Goal: Task Accomplishment & Management: Manage account settings

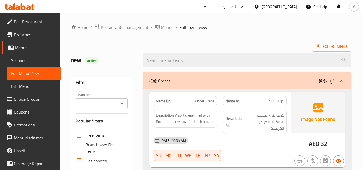
scroll to position [4458, 0]
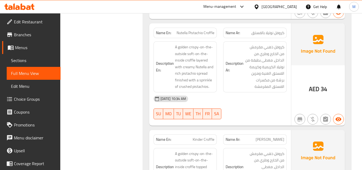
click at [287, 7] on div "United Arab Emirates" at bounding box center [278, 7] width 35 height 6
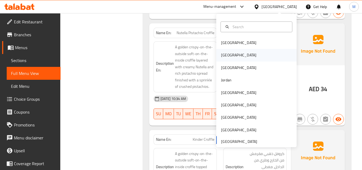
click at [238, 58] on div "[GEOGRAPHIC_DATA]" at bounding box center [256, 55] width 80 height 12
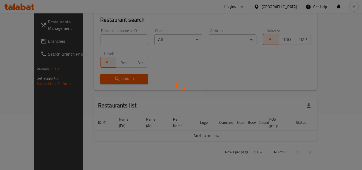
scroll to position [49, 0]
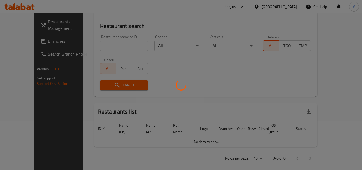
click at [260, 6] on div at bounding box center [181, 85] width 362 height 170
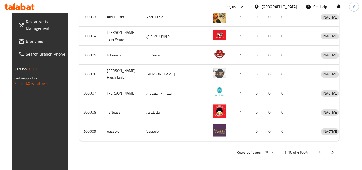
click at [236, 7] on div "Plugins" at bounding box center [230, 6] width 12 height 6
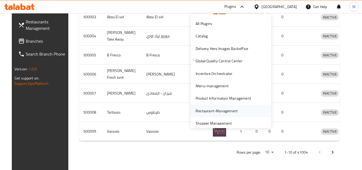
click at [211, 108] on div "Restaurant-Management" at bounding box center [217, 111] width 42 height 6
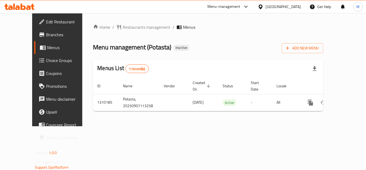
click at [46, 34] on span "Branches" at bounding box center [67, 34] width 43 height 6
click at [323, 44] on button "Add New Menu" at bounding box center [303, 48] width 42 height 10
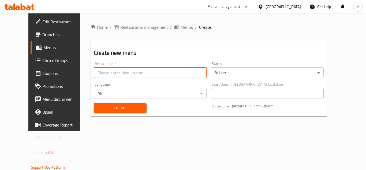
click at [142, 69] on input "text" at bounding box center [150, 72] width 113 height 11
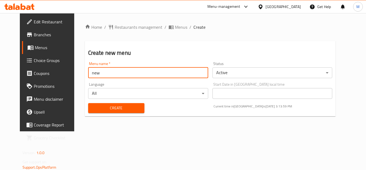
type input "new"
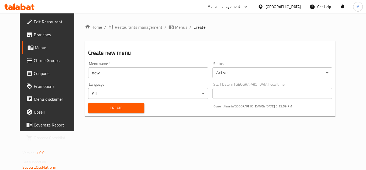
drag, startPoint x: 155, startPoint y: 39, endPoint x: 145, endPoint y: 76, distance: 37.8
click at [155, 39] on div "Home / Restaurants management / Menus / Create Create new menu Menu name   * ne…" at bounding box center [210, 72] width 251 height 96
click at [127, 112] on button "Create" at bounding box center [116, 108] width 56 height 10
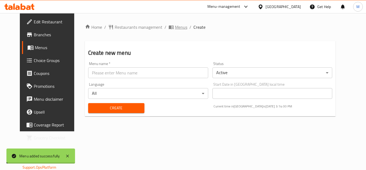
click at [175, 25] on span "Menus" at bounding box center [181, 27] width 12 height 6
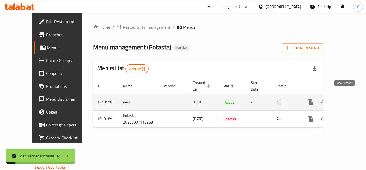
click at [346, 99] on link "enhanced table" at bounding box center [349, 102] width 13 height 13
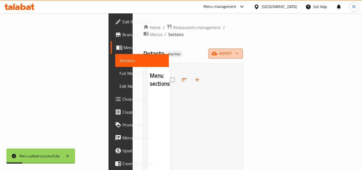
click at [238, 50] on span "import" at bounding box center [226, 53] width 26 height 7
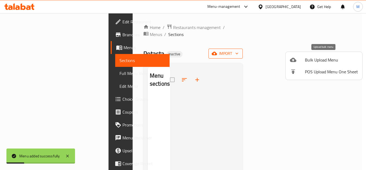
click at [317, 59] on span "Bulk Upload Menu" at bounding box center [331, 60] width 53 height 6
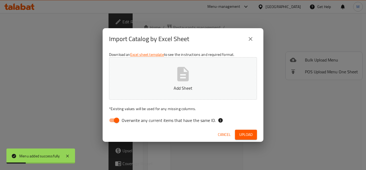
click at [227, 81] on button "Add Sheet" at bounding box center [183, 78] width 148 height 42
drag, startPoint x: 164, startPoint y: 118, endPoint x: 169, endPoint y: 119, distance: 4.9
click at [164, 118] on span "Overwrite any current items that have the same ID." at bounding box center [169, 120] width 94 height 6
click at [132, 118] on input "Overwrite any current items that have the same ID." at bounding box center [116, 120] width 31 height 10
checkbox input "false"
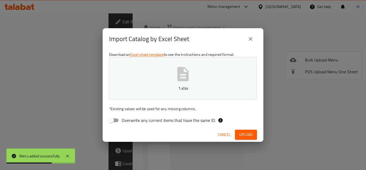
click at [248, 133] on span "Upload" at bounding box center [245, 134] width 13 height 7
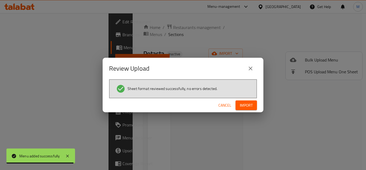
click at [251, 106] on span "Import" at bounding box center [246, 105] width 13 height 7
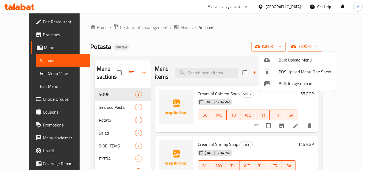
click at [212, 35] on div at bounding box center [183, 85] width 366 height 170
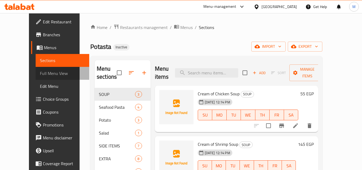
click at [40, 72] on span "Full Menu View" at bounding box center [62, 73] width 45 height 6
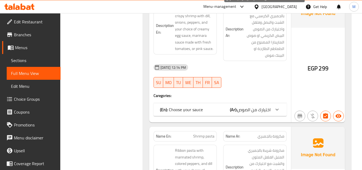
scroll to position [348, 0]
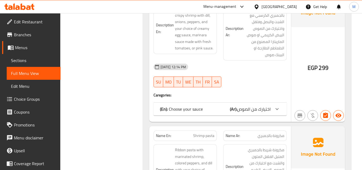
click at [265, 107] on span "اختيارك من الصوص" at bounding box center [253, 109] width 33 height 8
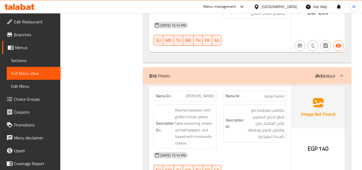
scroll to position [857, 0]
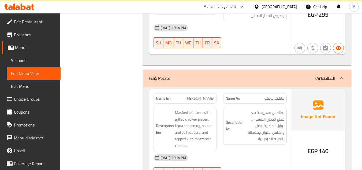
click at [208, 95] on span "Fajita Mash Potato" at bounding box center [200, 98] width 29 height 6
copy span "Fajita Mash Potato"
click at [31, 58] on span "Sections" at bounding box center [33, 60] width 45 height 6
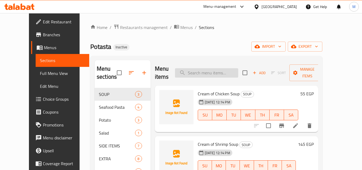
click at [215, 74] on input "search" at bounding box center [206, 72] width 63 height 9
paste input "Fajita Mash Potato"
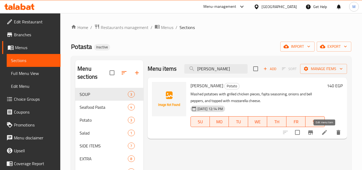
type input "Fajita Mash Potato"
click at [323, 131] on icon at bounding box center [324, 132] width 6 height 6
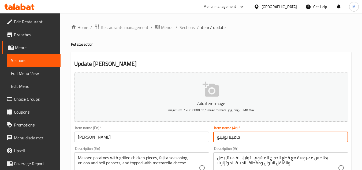
click at [227, 136] on input "فاهيتا بوتيتو" at bounding box center [280, 136] width 135 height 11
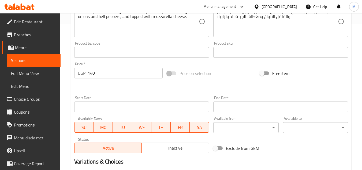
scroll to position [187, 0]
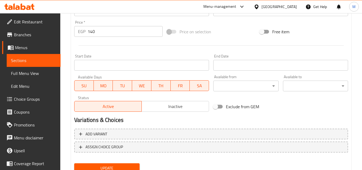
type input "فاهيتا ماش بوتيتو"
click at [112, 167] on span "Update" at bounding box center [106, 167] width 57 height 7
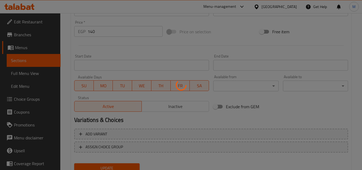
scroll to position [0, 0]
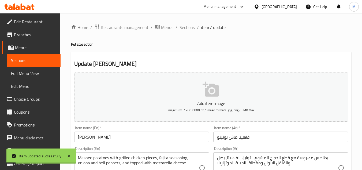
click at [100, 139] on input "Fajita Mash Potato" at bounding box center [141, 136] width 135 height 11
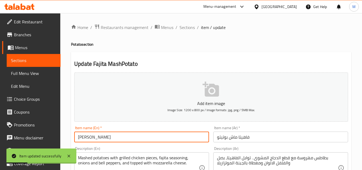
drag, startPoint x: 110, startPoint y: 136, endPoint x: 117, endPoint y: 136, distance: 6.7
click at [117, 136] on input "Fajita MashPotato" at bounding box center [141, 136] width 135 height 11
type input "Fajita MashPotato"
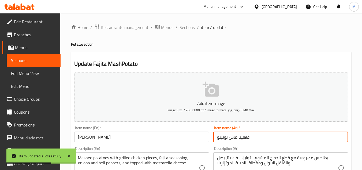
drag, startPoint x: 237, startPoint y: 137, endPoint x: 207, endPoint y: 138, distance: 30.3
paste input "بطاطس مهروسة"
type input "فاهيتا بطاطس مهروسة"
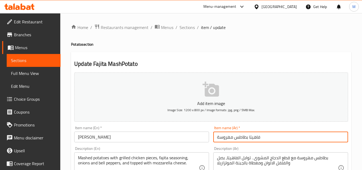
click at [90, 137] on input "Fajita MashPotato" at bounding box center [141, 136] width 135 height 11
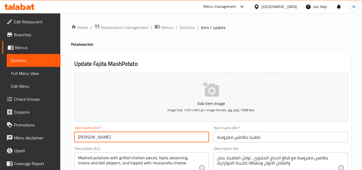
drag, startPoint x: 88, startPoint y: 136, endPoint x: 142, endPoint y: 135, distance: 53.3
click at [139, 136] on input "Fajita MashPotato" at bounding box center [141, 136] width 135 height 11
paste input "ed"
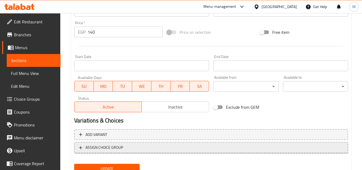
scroll to position [187, 0]
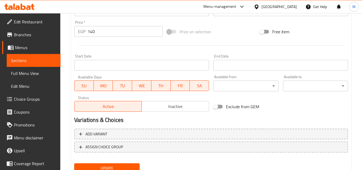
type input "Fajita Mashed Potato"
click at [121, 168] on span "Update" at bounding box center [106, 167] width 57 height 7
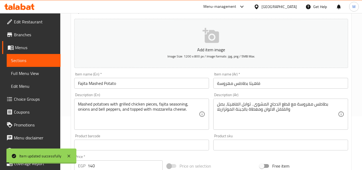
scroll to position [0, 0]
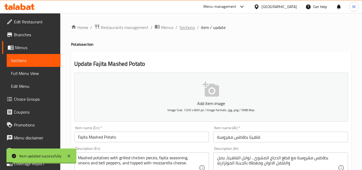
click at [186, 29] on span "Sections" at bounding box center [186, 27] width 15 height 6
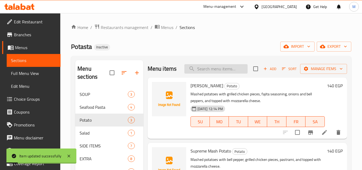
click at [225, 73] on input "search" at bounding box center [215, 68] width 63 height 9
paste input "Mashed Potato"
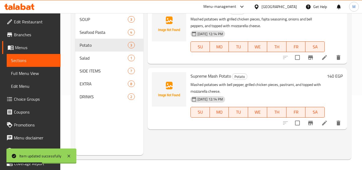
scroll to position [75, 0]
type input "Mashed Potato"
click at [322, 122] on icon at bounding box center [324, 122] width 6 height 6
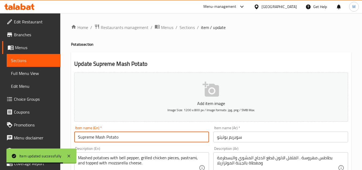
drag, startPoint x: 95, startPoint y: 137, endPoint x: 159, endPoint y: 135, distance: 63.2
click at [159, 135] on input "Supreme Mash Potato" at bounding box center [141, 136] width 135 height 11
paste input "ed"
type input "Supreme Mashed Potato"
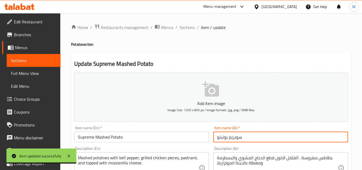
click at [223, 136] on input "سوبريم بوتيتو" at bounding box center [280, 136] width 135 height 11
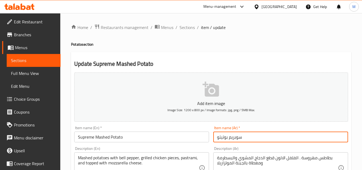
paste input "طاطس مهروسة"
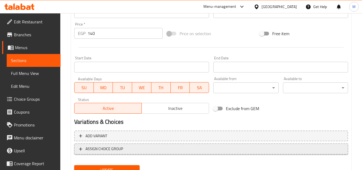
scroll to position [187, 0]
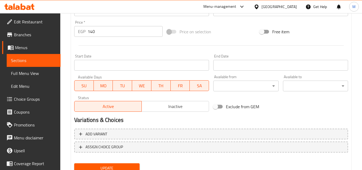
type input "سوبريم بطاطس مهروسة"
click at [117, 160] on div "Add variant ASSIGN CHOICE GROUP" at bounding box center [211, 143] width 278 height 35
click at [118, 164] on button "Update" at bounding box center [106, 168] width 65 height 10
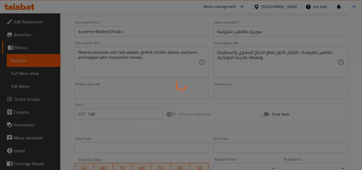
scroll to position [0, 0]
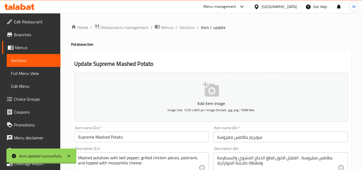
click at [194, 29] on ol "Home / Restaurants management / Menus / Sections / item / update" at bounding box center [211, 27] width 280 height 7
click at [193, 28] on span "Sections" at bounding box center [186, 27] width 15 height 6
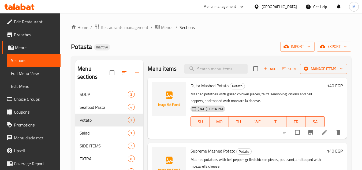
click at [240, 56] on div "Menu sections SOUP 3 Seafood Pasta 4 Potato 3 Salad 1 SIDE ITEMS 7 EXTRA 8 DRIN…" at bounding box center [211, 145] width 280 height 178
click at [32, 75] on span "Full Menu View" at bounding box center [33, 73] width 45 height 6
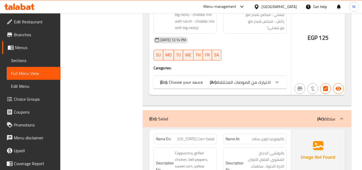
scroll to position [1098, 0]
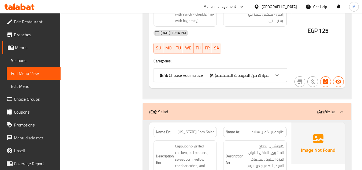
click at [246, 71] on span "اختيارك من الصوصات المختلفة" at bounding box center [244, 75] width 54 height 8
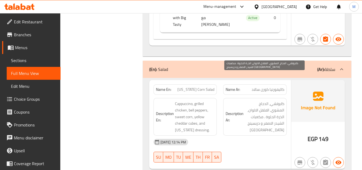
scroll to position [1286, 0]
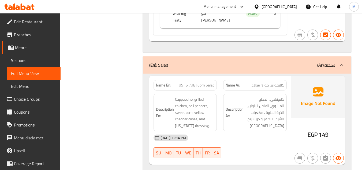
click at [136, 85] on div "Filter Branches Branches Popular filters Free items Branch specific items Has c…" at bounding box center [104, 141] width 72 height 2717
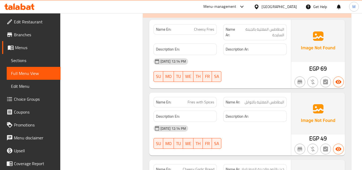
scroll to position [1500, 0]
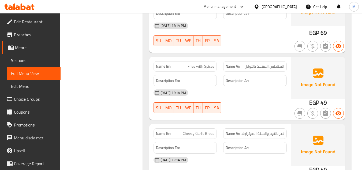
click at [244, 130] on span "خبز بالثوم والجبنة الموتزاريلا" at bounding box center [262, 133] width 43 height 6
click at [194, 130] on span "Cheesy Garlic Bread" at bounding box center [199, 133] width 32 height 6
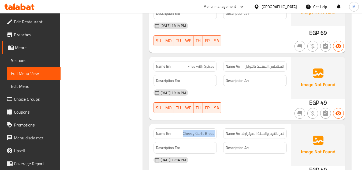
click at [194, 130] on span "Cheesy Garlic Bread" at bounding box center [199, 133] width 32 height 6
copy span "Cheesy Garlic Bread"
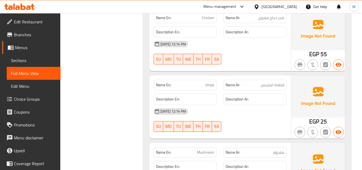
scroll to position [1928, 0]
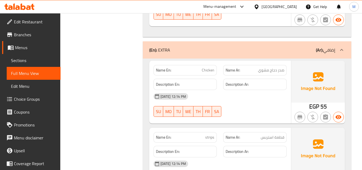
click at [268, 67] on span "صدر دجاج مشوي" at bounding box center [271, 70] width 26 height 6
click at [269, 67] on span "صدر دجاج مشوي" at bounding box center [271, 70] width 26 height 6
click at [267, 67] on span "صدر دجاج مشوي" at bounding box center [271, 70] width 26 height 6
click at [207, 67] on span "Chicken" at bounding box center [208, 70] width 13 height 6
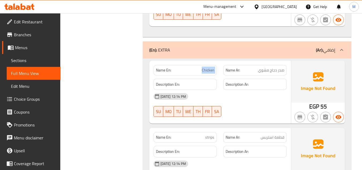
click at [207, 67] on span "Chicken" at bounding box center [208, 70] width 13 height 6
click at [206, 67] on span "Chicken" at bounding box center [208, 70] width 13 height 6
click at [256, 67] on p "Name Ar: صدر دجاج مشوي" at bounding box center [255, 70] width 59 height 6
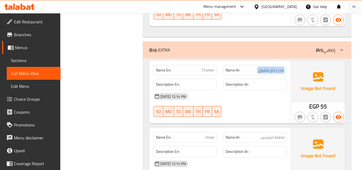
click at [256, 67] on p "Name Ar: صدر دجاج مشوي" at bounding box center [255, 70] width 59 height 6
click at [215, 65] on div "Name En: Chicken" at bounding box center [184, 70] width 63 height 10
click at [264, 67] on span "صدر دجاج مشوي" at bounding box center [271, 70] width 26 height 6
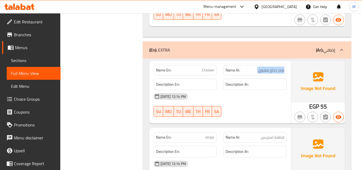
click at [264, 67] on span "صدر دجاج مشوي" at bounding box center [271, 70] width 26 height 6
copy span "صدر دجاج مشوي"
click at [34, 56] on link "Sections" at bounding box center [34, 60] width 54 height 13
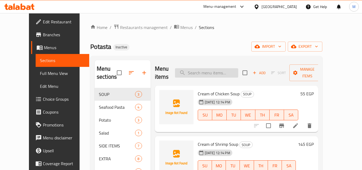
click at [224, 70] on input "search" at bounding box center [206, 72] width 63 height 9
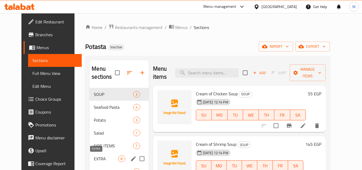
click at [94, 156] on span "EXTRA" at bounding box center [106, 158] width 24 height 6
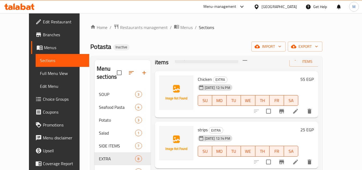
scroll to position [27, 0]
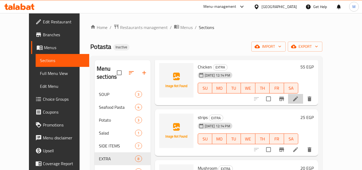
click at [303, 102] on li at bounding box center [295, 99] width 15 height 10
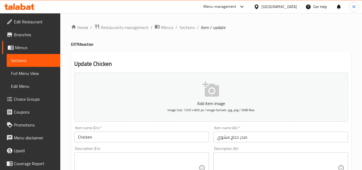
click at [107, 134] on input "Chicken" at bounding box center [141, 136] width 135 height 11
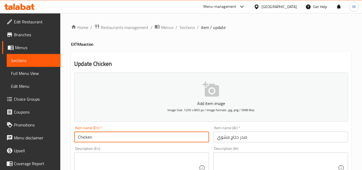
click at [107, 134] on input "Chicken" at bounding box center [141, 136] width 135 height 11
click at [79, 136] on input "Chicken" at bounding box center [141, 136] width 135 height 11
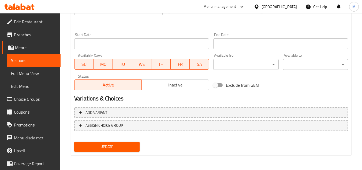
type input "Grilled breast Chicken"
click at [111, 146] on span "Update" at bounding box center [106, 146] width 57 height 7
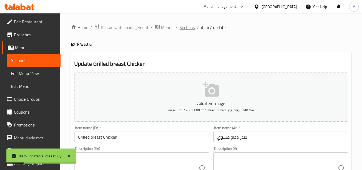
click at [191, 28] on span "Sections" at bounding box center [186, 27] width 15 height 6
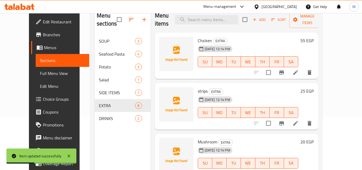
scroll to position [54, 0]
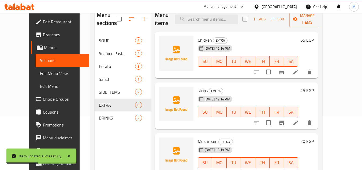
click at [303, 125] on li at bounding box center [295, 123] width 15 height 10
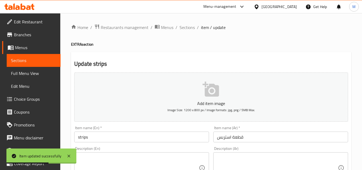
click at [110, 126] on div "Item name (En)   * strips Item name (En) *" at bounding box center [141, 134] width 135 height 16
drag, startPoint x: 114, startPoint y: 134, endPoint x: 119, endPoint y: 130, distance: 6.5
click at [114, 134] on input "strips" at bounding box center [141, 136] width 135 height 11
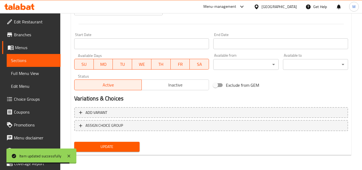
type input "strips pieces"
click at [121, 145] on span "Update" at bounding box center [106, 146] width 57 height 7
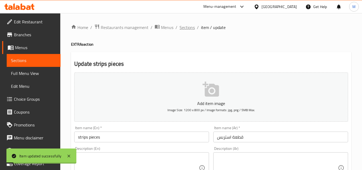
click at [184, 29] on span "Sections" at bounding box center [186, 27] width 15 height 6
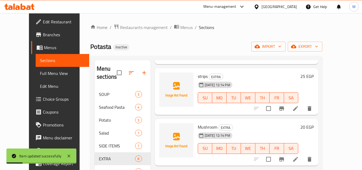
scroll to position [80, 0]
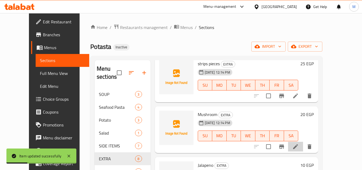
click at [303, 143] on li at bounding box center [295, 146] width 15 height 10
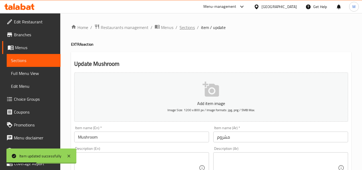
click at [190, 26] on span "Sections" at bounding box center [186, 27] width 15 height 6
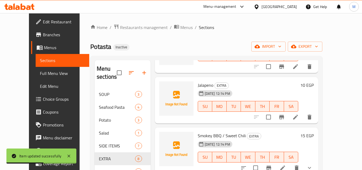
scroll to position [161, 0]
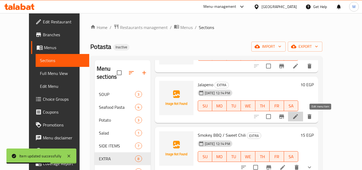
click at [299, 117] on icon at bounding box center [295, 116] width 6 height 6
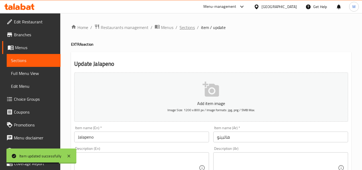
click at [185, 29] on span "Sections" at bounding box center [186, 27] width 15 height 6
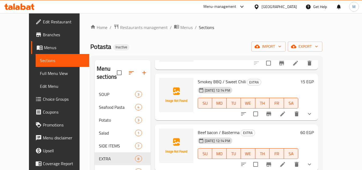
scroll to position [214, 0]
click at [286, 114] on icon at bounding box center [282, 113] width 6 height 6
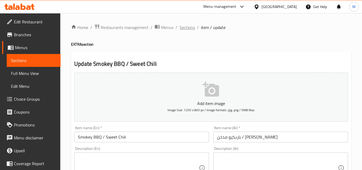
click at [183, 26] on span "Sections" at bounding box center [186, 27] width 15 height 6
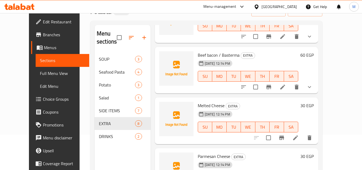
scroll to position [75, 0]
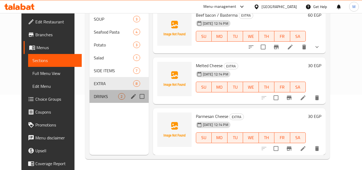
click at [94, 100] on div "DRINKS 2" at bounding box center [118, 96] width 59 height 13
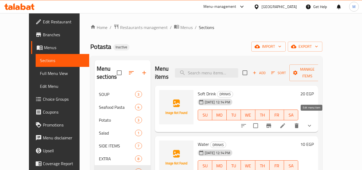
click at [286, 122] on icon at bounding box center [282, 125] width 6 height 6
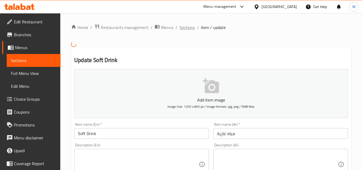
click at [185, 31] on span "Sections" at bounding box center [186, 27] width 15 height 6
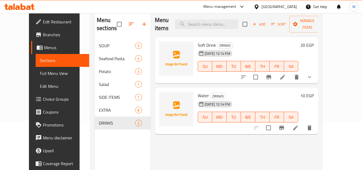
scroll to position [54, 0]
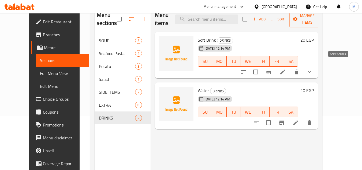
click at [313, 69] on icon "show more" at bounding box center [309, 72] width 6 height 6
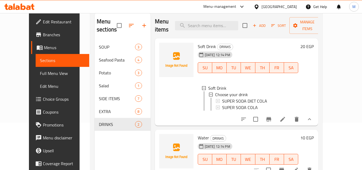
scroll to position [0, 0]
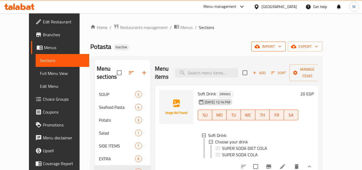
click at [281, 48] on span "import" at bounding box center [269, 46] width 26 height 7
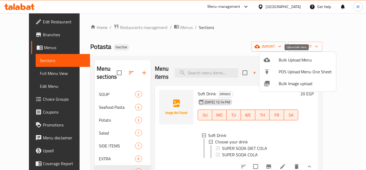
click at [287, 58] on span "Bulk Upload Menu" at bounding box center [305, 60] width 53 height 6
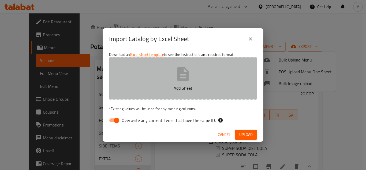
click at [171, 98] on button "Add Sheet" at bounding box center [183, 78] width 148 height 42
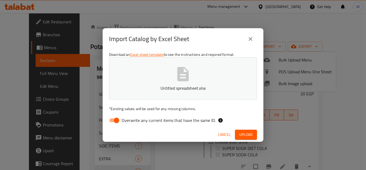
click at [166, 124] on label "Overwrite any current items that have the same ID." at bounding box center [161, 120] width 110 height 10
click at [132, 124] on input "Overwrite any current items that have the same ID." at bounding box center [116, 120] width 31 height 10
click at [165, 119] on span "Overwrite any current items that have the same ID." at bounding box center [169, 120] width 94 height 6
click at [126, 119] on input "Overwrite any current items that have the same ID." at bounding box center [111, 120] width 31 height 10
click at [165, 119] on span "Overwrite any current items that have the same ID." at bounding box center [169, 120] width 94 height 6
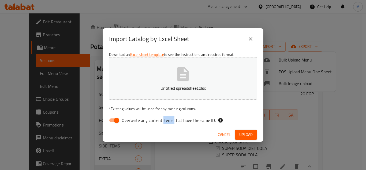
click at [132, 119] on input "Overwrite any current items that have the same ID." at bounding box center [116, 120] width 31 height 10
checkbox input "false"
click at [246, 133] on span "Upload" at bounding box center [245, 134] width 13 height 7
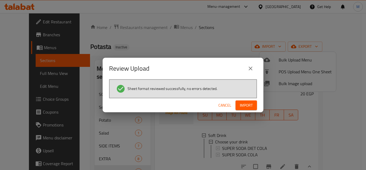
click at [249, 111] on div "Cancel Import" at bounding box center [183, 105] width 161 height 14
click at [251, 106] on span "Import" at bounding box center [246, 105] width 13 height 7
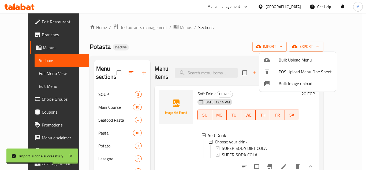
click at [27, 32] on div at bounding box center [183, 85] width 366 height 170
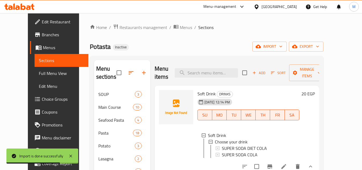
click at [42, 32] on span "Branches" at bounding box center [63, 34] width 42 height 6
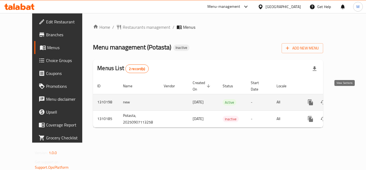
click at [347, 99] on icon "enhanced table" at bounding box center [349, 102] width 6 height 6
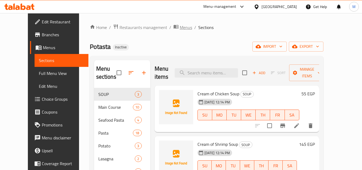
click at [180, 29] on span "Menus" at bounding box center [186, 27] width 12 height 6
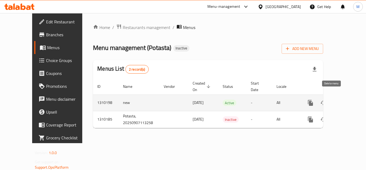
click at [334, 100] on icon "enhanced table" at bounding box center [336, 102] width 4 height 5
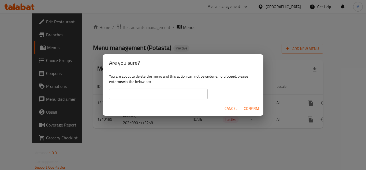
click at [181, 93] on input "text" at bounding box center [158, 93] width 99 height 11
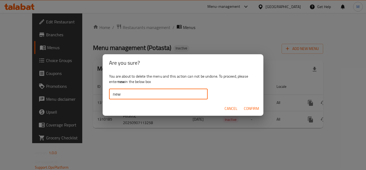
type input "new"
click at [252, 110] on span "Confirm" at bounding box center [251, 108] width 15 height 7
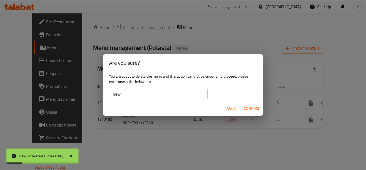
click at [230, 107] on span "Cancel" at bounding box center [230, 108] width 13 height 7
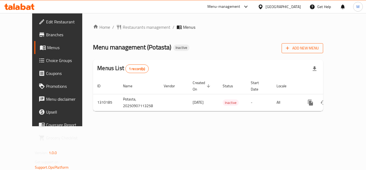
click at [319, 48] on span "Add New Menu" at bounding box center [302, 48] width 33 height 7
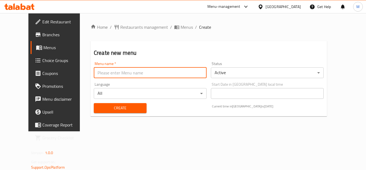
click at [152, 69] on input "text" at bounding box center [150, 72] width 113 height 11
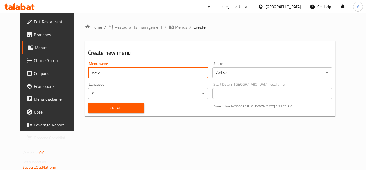
type input "new"
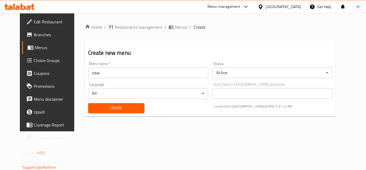
click at [157, 53] on h2 "Create new menu" at bounding box center [210, 53] width 244 height 8
click at [118, 115] on div "Create" at bounding box center [116, 108] width 63 height 16
click at [119, 111] on span "Create" at bounding box center [116, 107] width 48 height 7
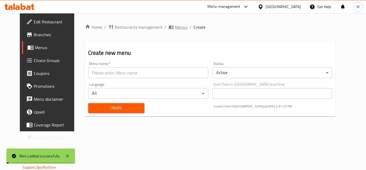
click at [175, 26] on span "Menus" at bounding box center [181, 27] width 12 height 6
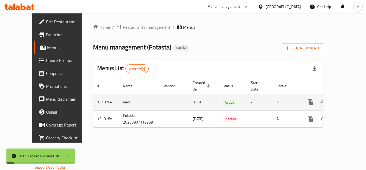
click at [348, 96] on link "enhanced table" at bounding box center [349, 102] width 13 height 13
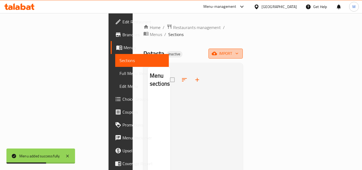
click at [217, 51] on icon "button" at bounding box center [214, 53] width 5 height 5
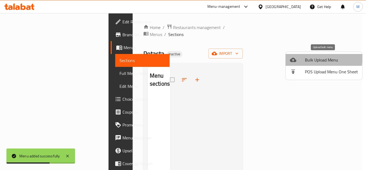
click at [299, 57] on li "Bulk Upload Menu" at bounding box center [324, 60] width 77 height 12
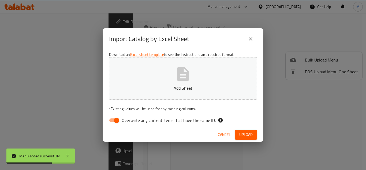
click at [144, 85] on p "Add Sheet" at bounding box center [182, 88] width 131 height 6
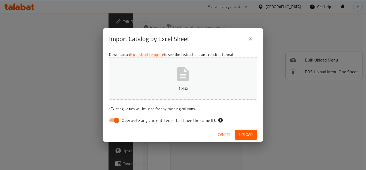
click at [137, 119] on span "Overwrite any current items that have the same ID." at bounding box center [169, 120] width 94 height 6
click at [132, 119] on input "Overwrite any current items that have the same ID." at bounding box center [116, 120] width 31 height 10
checkbox input "false"
click at [247, 133] on span "Upload" at bounding box center [245, 134] width 13 height 7
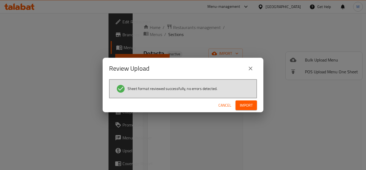
click at [243, 103] on span "Import" at bounding box center [246, 105] width 13 height 7
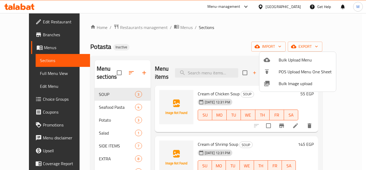
click at [36, 70] on div at bounding box center [183, 85] width 366 height 170
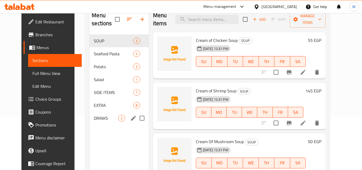
scroll to position [54, 0]
click at [96, 107] on span "EXTRA" at bounding box center [113, 105] width 39 height 6
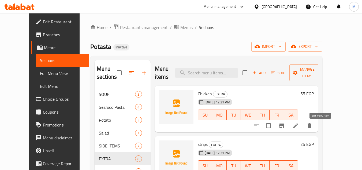
click at [299, 128] on icon at bounding box center [295, 125] width 6 height 6
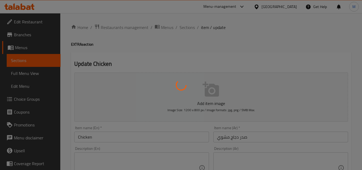
click at [134, 134] on div at bounding box center [181, 85] width 362 height 170
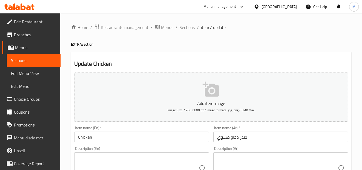
click at [150, 137] on input "Chicken" at bounding box center [141, 136] width 135 height 11
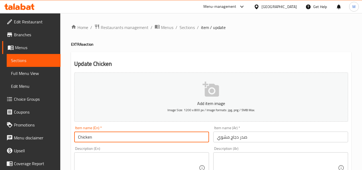
click at [75, 137] on input "Chicken" at bounding box center [141, 136] width 135 height 11
click at [143, 129] on div "Item name (En)   * Grilled Chicken Item name (En) *" at bounding box center [141, 134] width 135 height 16
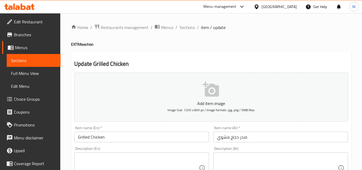
click at [142, 134] on input "Grilled Chicken" at bounding box center [141, 136] width 135 height 11
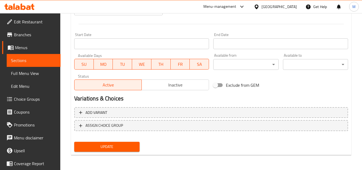
type input "Grilled Chicken Breast"
click at [123, 140] on div "Update" at bounding box center [106, 146] width 69 height 14
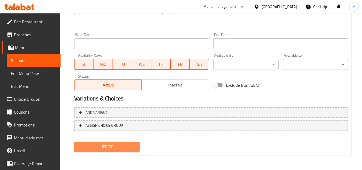
click at [126, 144] on span "Update" at bounding box center [106, 146] width 57 height 7
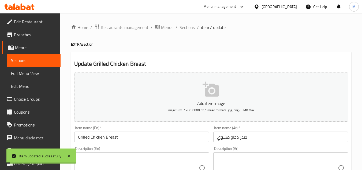
click at [185, 27] on span "Sections" at bounding box center [186, 27] width 15 height 6
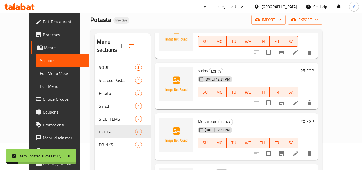
scroll to position [54, 0]
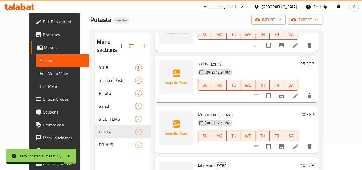
click at [298, 96] on icon at bounding box center [295, 95] width 5 height 5
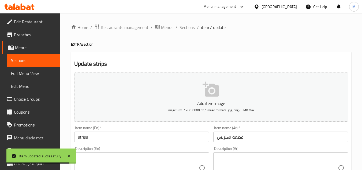
click at [138, 135] on input "strips" at bounding box center [141, 136] width 135 height 11
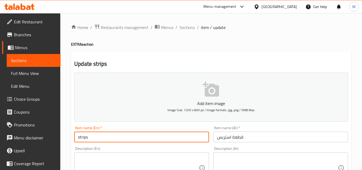
type input "strips pieces"
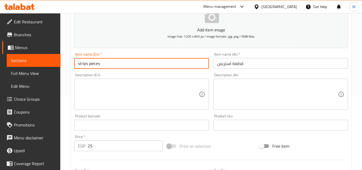
scroll to position [187, 0]
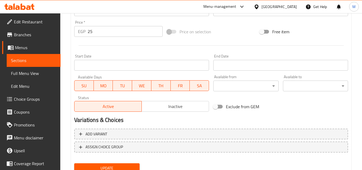
click at [134, 163] on button "Update" at bounding box center [106, 168] width 65 height 10
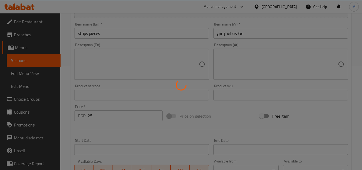
scroll to position [0, 0]
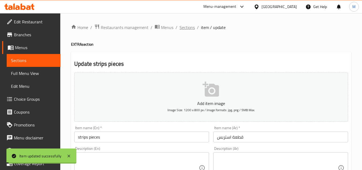
click at [188, 30] on span "Sections" at bounding box center [186, 27] width 15 height 6
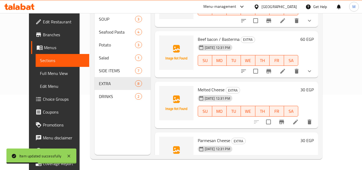
scroll to position [241, 0]
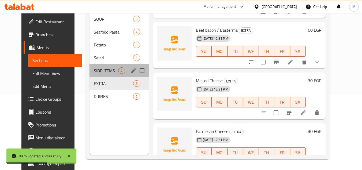
click at [89, 74] on div "SIDE ITEMS 7" at bounding box center [118, 70] width 59 height 13
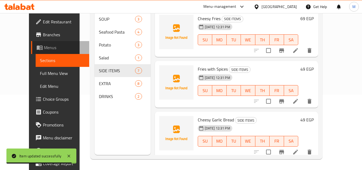
click at [44, 50] on span "Menus" at bounding box center [64, 47] width 41 height 6
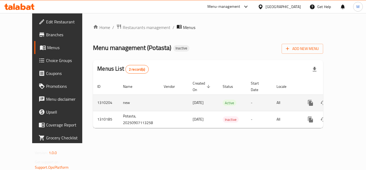
click at [346, 99] on icon "enhanced table" at bounding box center [349, 102] width 6 height 6
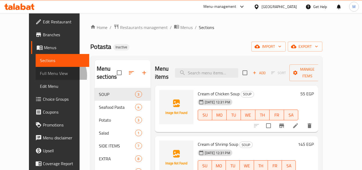
click at [40, 75] on span "Full Menu View" at bounding box center [62, 73] width 45 height 6
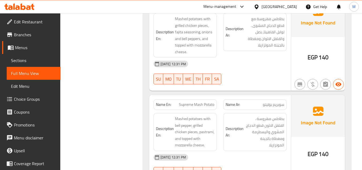
scroll to position [804, 0]
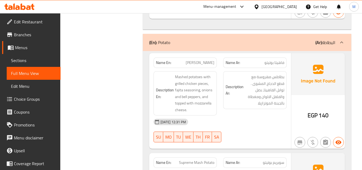
click at [200, 57] on div "Name En: Fajita Mash Potato" at bounding box center [184, 62] width 63 height 10
copy span "Fajita Mash Potato"
click at [34, 62] on span "Sections" at bounding box center [33, 60] width 45 height 6
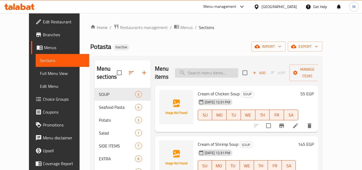
click at [232, 76] on input "search" at bounding box center [206, 72] width 63 height 9
paste input "Fajita Mash Potato"
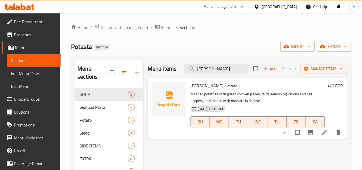
type input "Fajita Mash Potato"
click at [325, 130] on icon at bounding box center [324, 132] width 6 height 6
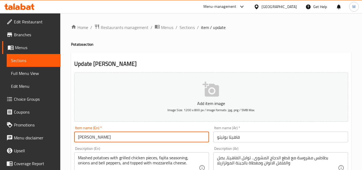
click at [98, 137] on input "Fajita Mash Potato" at bounding box center [141, 136] width 135 height 11
click at [103, 138] on input "Fajita Mashed Potato" at bounding box center [141, 136] width 135 height 11
click at [104, 139] on input "Fajita Mashed Potato" at bounding box center [141, 136] width 135 height 11
click at [106, 136] on input "Fajita MashedPotato" at bounding box center [141, 136] width 135 height 11
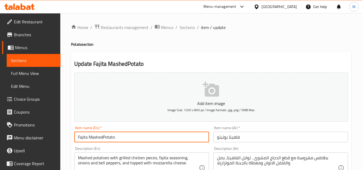
click at [101, 137] on input "Fajita MashedPotato" at bounding box center [141, 136] width 135 height 11
click at [103, 137] on input "Fajita MashedPotato" at bounding box center [141, 136] width 135 height 11
type input "Fajita Mashed Potato"
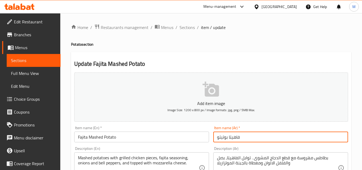
click at [219, 137] on input "فاهيتا بوتيتو" at bounding box center [280, 136] width 135 height 11
paste input "طاطس مهروسة"
type input "فاهيتا بطاطس مهروسة"
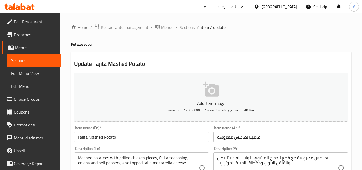
click at [182, 65] on h2 "Update Fajita Mashed Potato" at bounding box center [211, 64] width 274 height 8
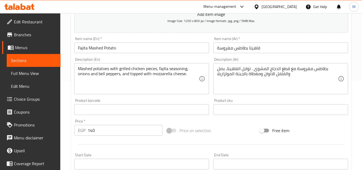
scroll to position [187, 0]
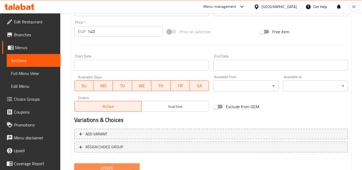
click at [135, 168] on span "Update" at bounding box center [106, 167] width 57 height 7
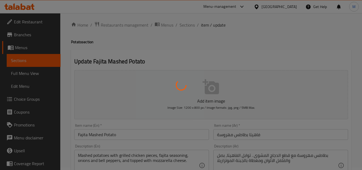
scroll to position [0, 0]
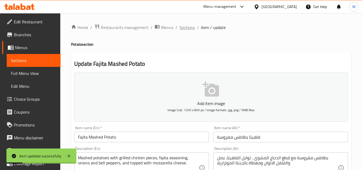
drag, startPoint x: 249, startPoint y: 40, endPoint x: 187, endPoint y: 30, distance: 63.1
click at [189, 29] on span "Sections" at bounding box center [186, 27] width 15 height 6
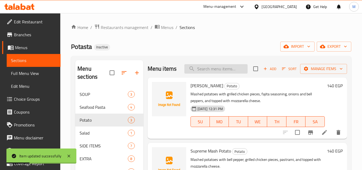
click at [230, 73] on input "search" at bounding box center [215, 68] width 63 height 9
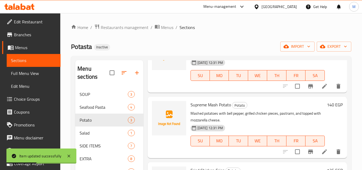
scroll to position [54, 0]
click at [322, 152] on icon at bounding box center [324, 151] width 5 height 5
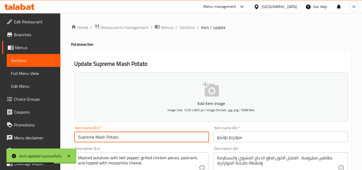
drag, startPoint x: 96, startPoint y: 137, endPoint x: 153, endPoint y: 138, distance: 57.1
click at [153, 138] on input "Supreme Mash Potato" at bounding box center [141, 136] width 135 height 11
paste input "بطاطس مهروسة"
type input "Supreme Mash Potato"
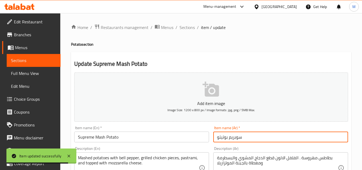
click at [225, 137] on input "سوبريم بوتيتو" at bounding box center [280, 136] width 135 height 11
paste input "طاطس مهروسة"
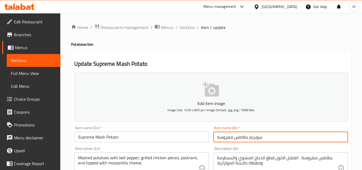
type input "سوبريم بطاطس مهروسة"
click at [105, 137] on input "Supreme Mash Potato" at bounding box center [141, 136] width 135 height 11
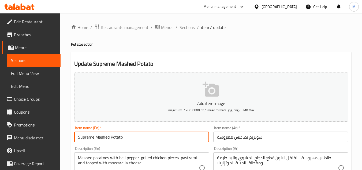
click at [146, 138] on input "Supreme Mashed Potato" at bounding box center [141, 136] width 135 height 11
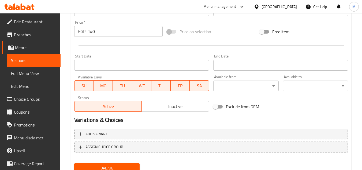
type input "Supreme Mashed Potato"
click at [135, 164] on span "Update" at bounding box center [106, 167] width 57 height 7
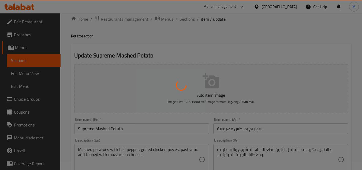
scroll to position [0, 0]
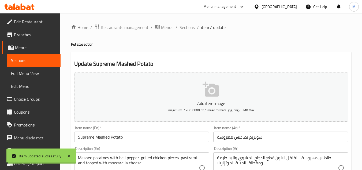
click at [184, 29] on span "Sections" at bounding box center [186, 27] width 15 height 6
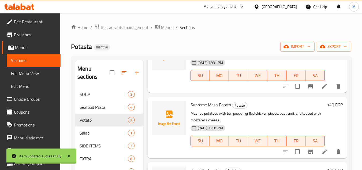
scroll to position [54, 0]
click at [41, 74] on span "Full Menu View" at bounding box center [33, 73] width 45 height 6
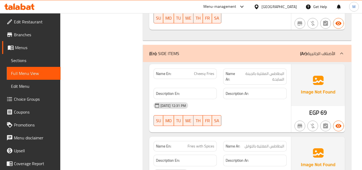
scroll to position [1286, 0]
click at [208, 71] on span "Cheesy Fries" at bounding box center [204, 74] width 20 height 6
click at [267, 71] on span "البطاطس المقلية بالجبنة السايحة" at bounding box center [261, 76] width 46 height 11
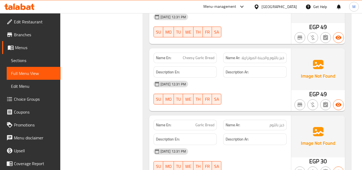
scroll to position [1446, 0]
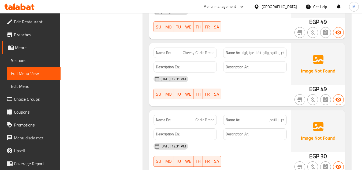
click at [206, 50] on span "Cheesy Garlic Bread" at bounding box center [199, 53] width 32 height 6
copy span "Cheesy Garlic Bread"
click at [38, 57] on link "Sections" at bounding box center [34, 60] width 54 height 13
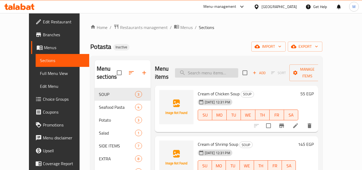
click at [214, 74] on input "search" at bounding box center [206, 72] width 63 height 9
paste input "Cheesy Garlic Bread"
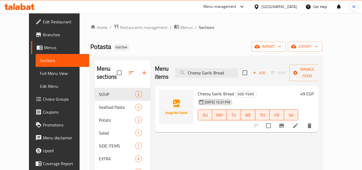
type input "Cheesy Garlic Bread"
click at [299, 122] on icon at bounding box center [295, 125] width 6 height 6
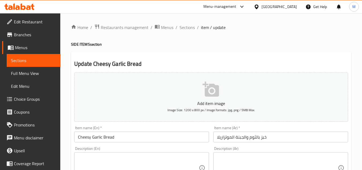
click at [90, 137] on input "Cheesy Garlic Bread" at bounding box center [141, 136] width 135 height 11
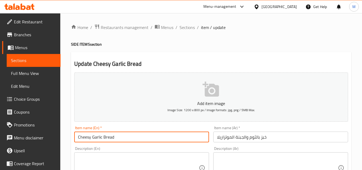
click at [92, 138] on input "Cheesy Garlic Bread" at bounding box center [141, 136] width 135 height 11
click at [228, 137] on input "خبز بالثوم والجبنة الموتزاريلا" at bounding box center [280, 136] width 135 height 11
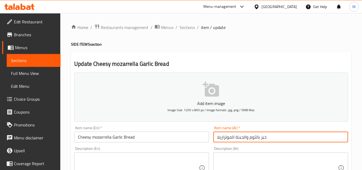
click at [228, 137] on input "خبز بالثوم والجبنة الموتزاريلا" at bounding box center [280, 136] width 135 height 11
click at [106, 133] on input "Cheesy mozarrella Garlic Bread" at bounding box center [141, 136] width 135 height 11
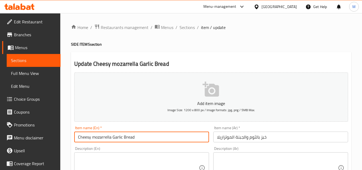
click at [106, 133] on input "Cheesy mozarrella Garlic Bread" at bounding box center [141, 136] width 135 height 11
paste input "Mozza"
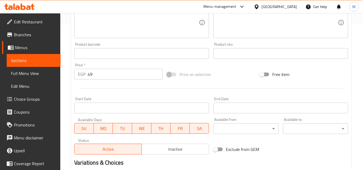
scroll to position [187, 0]
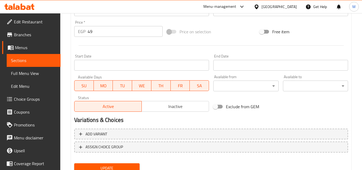
type input "Cheesy Mozzarella Garlic Bread"
click at [129, 165] on span "Update" at bounding box center [106, 167] width 57 height 7
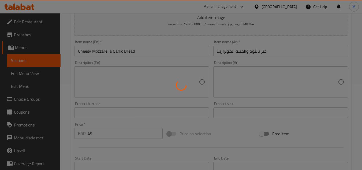
scroll to position [0, 0]
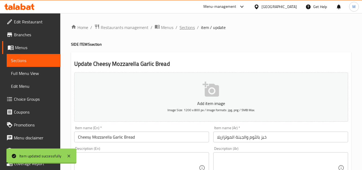
click at [185, 25] on span "Sections" at bounding box center [186, 27] width 15 height 6
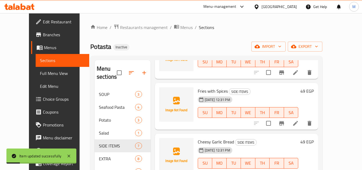
scroll to position [54, 0]
click at [40, 76] on span "Full Menu View" at bounding box center [62, 73] width 45 height 6
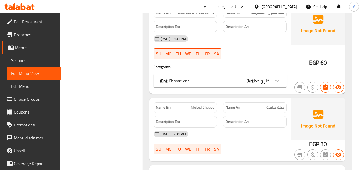
scroll to position [2277, 0]
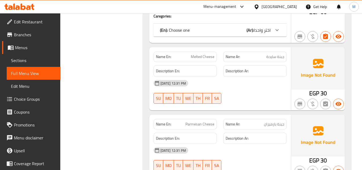
click at [201, 54] on span "Melted Cheese" at bounding box center [203, 57] width 24 height 6
copy span "Melted"
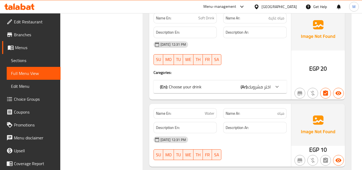
scroll to position [2485, 0]
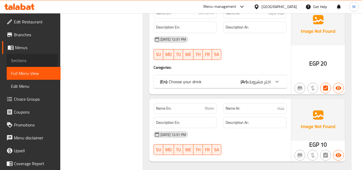
click at [13, 58] on span "Sections" at bounding box center [33, 60] width 45 height 6
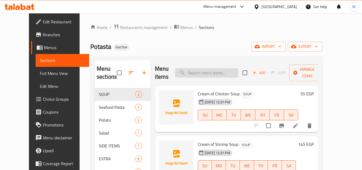
click at [228, 76] on input "search" at bounding box center [206, 72] width 63 height 9
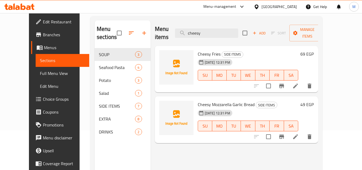
scroll to position [54, 0]
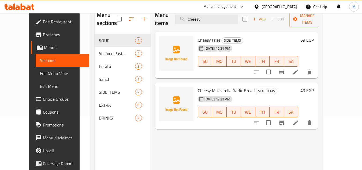
type input "cheesy"
click at [299, 119] on icon at bounding box center [295, 122] width 6 height 6
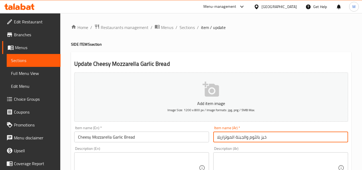
click at [235, 137] on input "خبز بالثوم والجبنة الموتزاريلا" at bounding box center [280, 136] width 135 height 11
paste input "Melted"
type input "خبز بالثوم والجبنة السايحة الموتزاريلا"
click at [80, 137] on input "Cheesy Mozzarella Garlic Bread" at bounding box center [141, 136] width 135 height 11
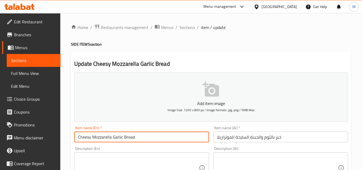
click at [78, 137] on input "Cheesy Mozzarella Garlic Bread" at bounding box center [141, 136] width 135 height 11
paste input "Melted"
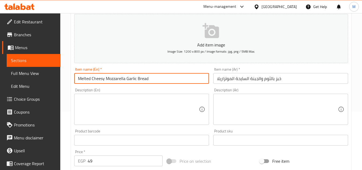
scroll to position [187, 0]
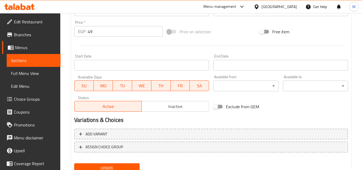
type input "Melted Cheesy Mozzarella Garlic Bread"
click at [132, 166] on span "Update" at bounding box center [106, 167] width 57 height 7
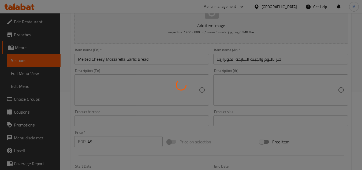
scroll to position [0, 0]
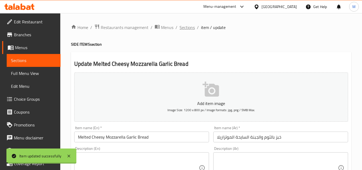
click at [185, 29] on span "Sections" at bounding box center [186, 27] width 15 height 6
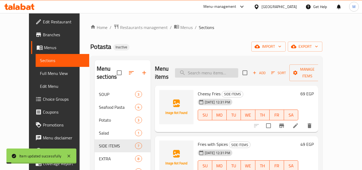
click at [226, 76] on input "search" at bounding box center [206, 72] width 63 height 9
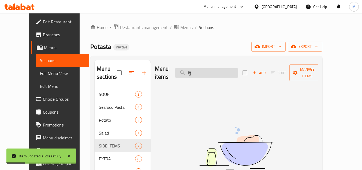
type input "ؤ"
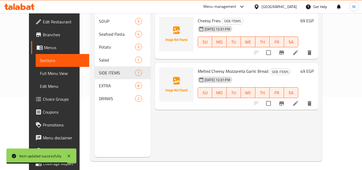
scroll to position [75, 0]
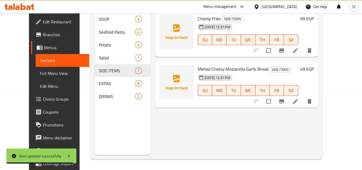
type input "cheesy"
click at [299, 47] on icon at bounding box center [295, 50] width 6 height 6
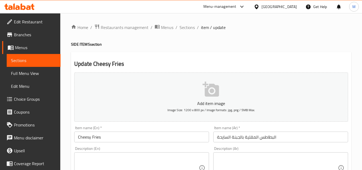
click at [78, 137] on input "Cheesy Fries" at bounding box center [141, 136] width 135 height 11
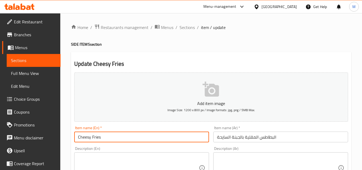
paste input "Melted"
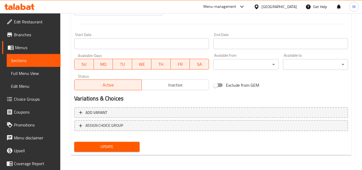
type input "Melted Cheesy Fries"
click at [130, 144] on span "Update" at bounding box center [106, 146] width 57 height 7
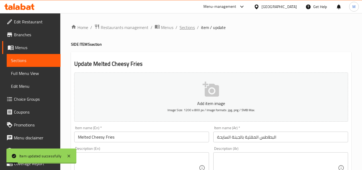
click at [184, 29] on span "Sections" at bounding box center [186, 27] width 15 height 6
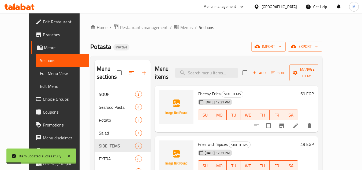
click at [43, 69] on link "Full Menu View" at bounding box center [63, 73] width 54 height 13
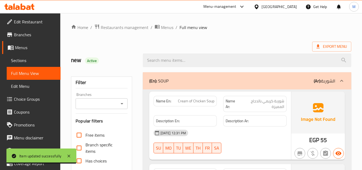
click at [228, 43] on div "Export Menu" at bounding box center [211, 47] width 280 height 10
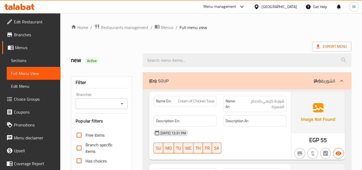
click at [269, 103] on span "شوربة كريمي بالدجاج المميزة" at bounding box center [261, 103] width 45 height 11
click at [194, 99] on span "Cream of Chicken Soup" at bounding box center [196, 101] width 36 height 6
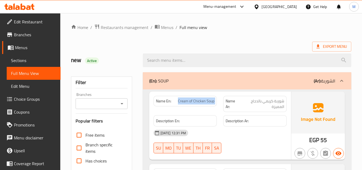
click at [194, 99] on span "Cream of Chicken Soup" at bounding box center [196, 101] width 36 height 6
copy span "Cream of Chicken Soup"
click at [36, 61] on span "Sections" at bounding box center [33, 60] width 45 height 6
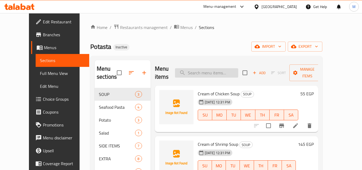
click at [222, 72] on input "search" at bounding box center [206, 72] width 63 height 9
click at [299, 127] on icon at bounding box center [295, 125] width 6 height 6
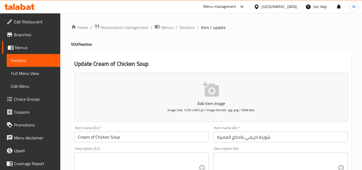
click at [213, 133] on div "Item name (Ar)   * شوربة كريمي بالدجاج المميزة Item name (Ar) *" at bounding box center [280, 133] width 139 height 21
click at [226, 137] on input "شوربة كريمي بالدجاج المميزة" at bounding box center [280, 136] width 135 height 11
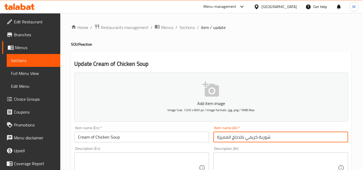
click at [226, 137] on input "شوربة كريمي بالدجاج المميزة" at bounding box center [280, 136] width 135 height 11
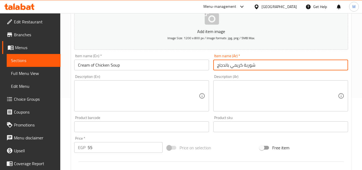
scroll to position [187, 0]
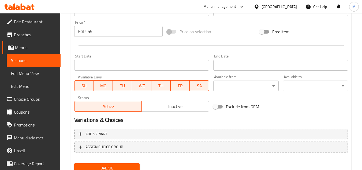
type input "شوربة كريمي بالدجاج"
click at [121, 166] on span "Update" at bounding box center [106, 167] width 57 height 7
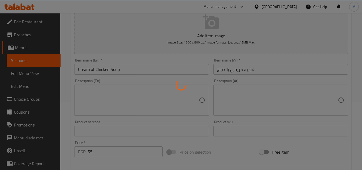
scroll to position [0, 0]
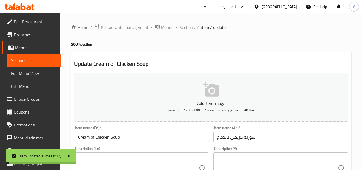
click at [182, 29] on span "Sections" at bounding box center [186, 27] width 15 height 6
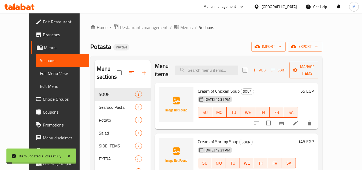
scroll to position [3, 0]
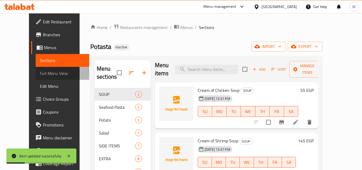
click at [45, 74] on span "Full Menu View" at bounding box center [62, 73] width 45 height 6
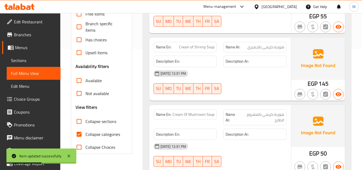
scroll to position [134, 0]
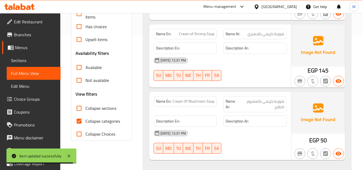
click at [205, 100] on span "Cream Of Mushroom Soup" at bounding box center [193, 101] width 42 height 6
copy span "Cream Of Mushroom Soup"
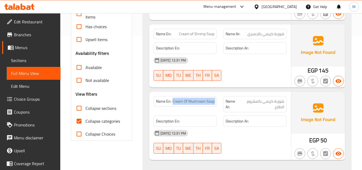
click at [33, 58] on span "Sections" at bounding box center [33, 60] width 45 height 6
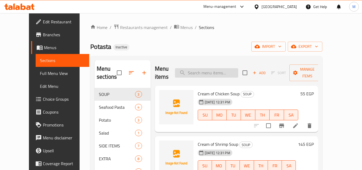
click at [227, 74] on input "search" at bounding box center [206, 72] width 63 height 9
paste input "Cream Of Mushroom Soup"
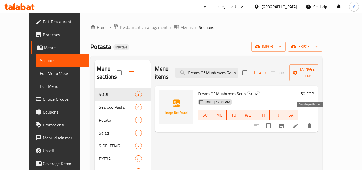
type input "Cream Of Mushroom Soup"
click at [299, 122] on icon at bounding box center [295, 125] width 6 height 6
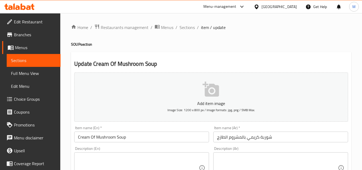
click at [98, 133] on input "Cream Of Mushroom Soup" at bounding box center [141, 136] width 135 height 11
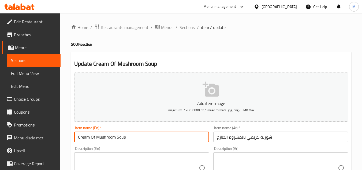
click at [96, 134] on input "Cream Of Mushroom Soup" at bounding box center [141, 136] width 135 height 11
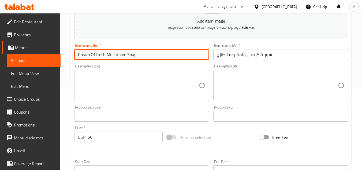
scroll to position [209, 0]
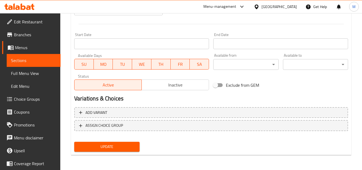
type input "Cream Of fresh Mushroom Soup"
click at [135, 149] on button "Update" at bounding box center [106, 146] width 65 height 10
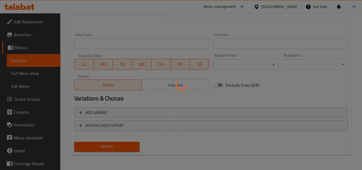
scroll to position [0, 0]
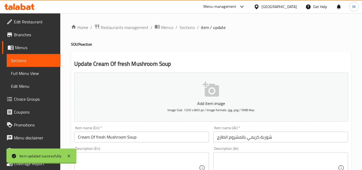
click at [34, 71] on span "Full Menu View" at bounding box center [33, 73] width 45 height 6
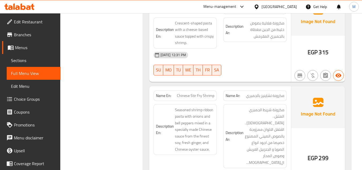
scroll to position [643, 0]
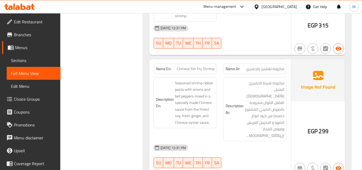
click at [187, 70] on span "Chinese Stir Fry Shrimp" at bounding box center [195, 69] width 37 height 6
click at [207, 69] on span "Chinese Stir Fry Shrimp" at bounding box center [195, 69] width 37 height 6
click at [195, 69] on span "Chinese Stir Fry Shrimp" at bounding box center [195, 69] width 37 height 6
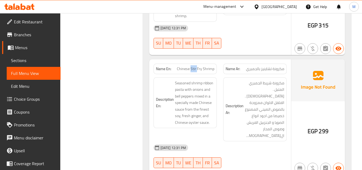
click at [195, 69] on span "Chinese Stir Fry Shrimp" at bounding box center [195, 69] width 37 height 6
copy span "Chinese Stir Fry Shrimp"
click at [31, 56] on link "Sections" at bounding box center [34, 60] width 54 height 13
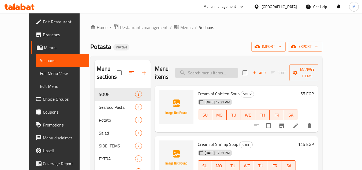
click at [237, 74] on input "search" at bounding box center [206, 72] width 63 height 9
paste input "Chinese Stir Fry Shrimp"
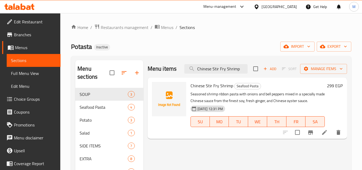
type input "Chinese Stir Fry Shrimp"
click at [321, 130] on icon at bounding box center [324, 132] width 6 height 6
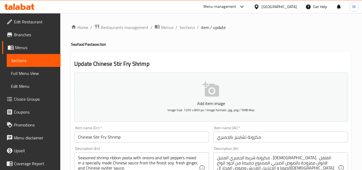
click at [234, 137] on input "مكرونة تشاينيز بالجمبري" at bounding box center [280, 136] width 135 height 11
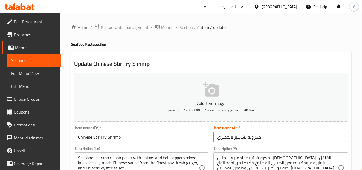
drag, startPoint x: 247, startPoint y: 136, endPoint x: 247, endPoint y: 145, distance: 8.9
click at [247, 137] on input "مكرونة تشاينيز بالجمبري" at bounding box center [280, 136] width 135 height 11
type input "مكرونة مقلية تشاينيز بالجمبري"
drag, startPoint x: 107, startPoint y: 136, endPoint x: 122, endPoint y: 137, distance: 14.3
click at [107, 136] on input "Chinese Stir Fry Shrimp" at bounding box center [141, 136] width 135 height 11
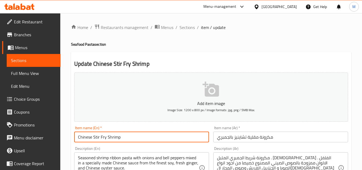
click at [122, 137] on input "Chinese Stir Fry Shrimp" at bounding box center [141, 136] width 135 height 11
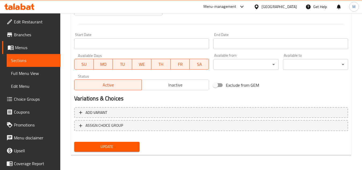
type input "Chinese Stir Fry Shrimp pasta"
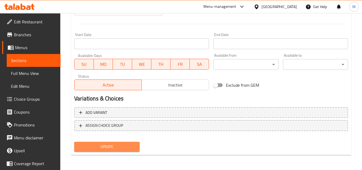
click at [125, 144] on span "Update" at bounding box center [106, 146] width 57 height 7
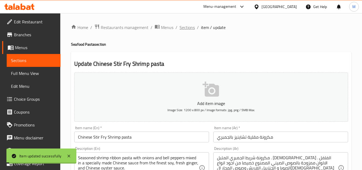
click at [192, 26] on span "Sections" at bounding box center [186, 27] width 15 height 6
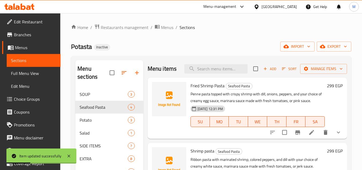
click at [29, 77] on link "Full Menu View" at bounding box center [34, 73] width 54 height 13
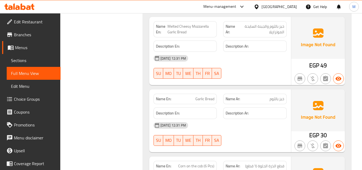
scroll to position [1473, 0]
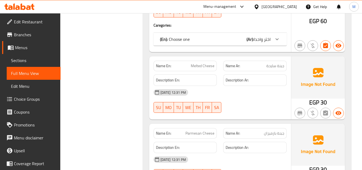
scroll to position [2277, 0]
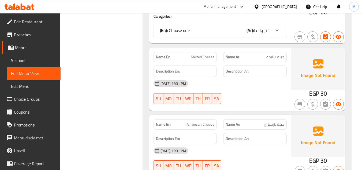
click at [249, 26] on b "(Ar):" at bounding box center [249, 30] width 7 height 8
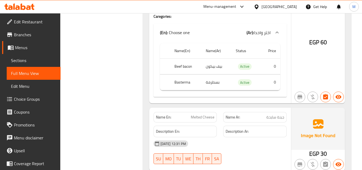
click at [177, 58] on th "Beef bacon" at bounding box center [185, 66] width 31 height 16
copy th "Beef bacon"
click at [209, 74] on td "بسطرمة" at bounding box center [216, 82] width 30 height 16
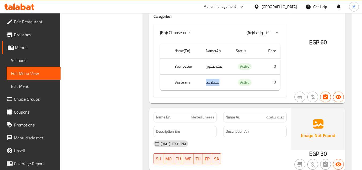
click at [209, 74] on td "بسطرمة" at bounding box center [216, 82] width 30 height 16
copy td "بسطرمة"
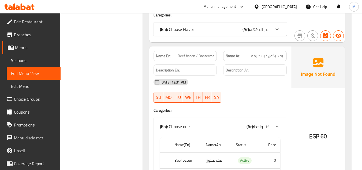
scroll to position [2170, 0]
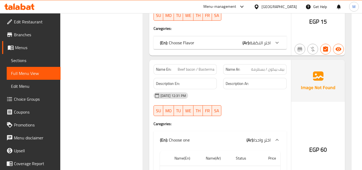
click at [190, 66] on span "Beef bacon / Basterma" at bounding box center [196, 69] width 37 height 6
copy span "Beef bacon / Basterma"
click at [39, 60] on span "Sections" at bounding box center [33, 60] width 45 height 6
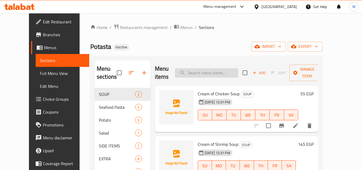
click at [227, 74] on input "search" at bounding box center [206, 72] width 63 height 9
paste input "Beef bacon / Basterma"
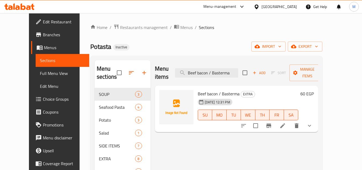
type input "Beef bacon / Basterma"
click at [286, 122] on icon at bounding box center [282, 125] width 6 height 6
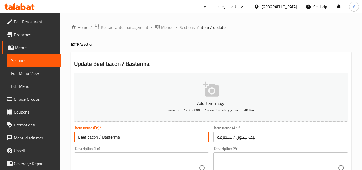
click at [115, 138] on input "Beef bacon / Basterma" at bounding box center [141, 136] width 135 height 11
paste input "Pastrami"
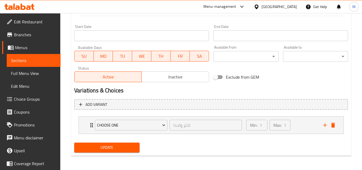
scroll to position [218, 0]
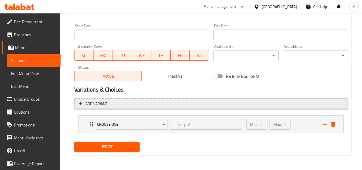
type input "Beef bacon / Pastrami"
click at [119, 105] on span "Add variant" at bounding box center [211, 103] width 264 height 7
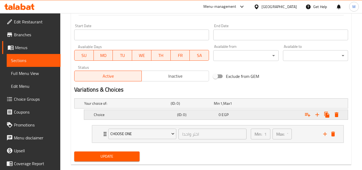
click at [129, 112] on h5 "Choice" at bounding box center [134, 114] width 81 height 5
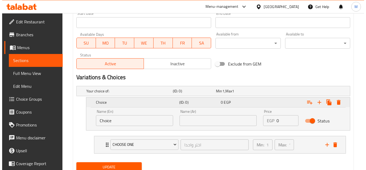
scroll to position [250, 0]
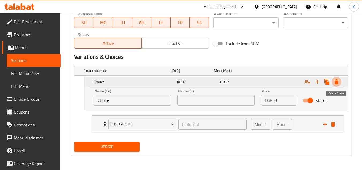
click at [337, 81] on icon "Expand" at bounding box center [337, 81] width 4 height 5
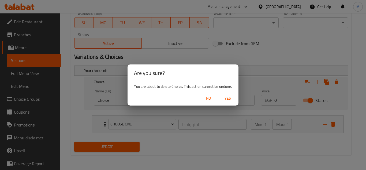
click at [225, 97] on span "Yes" at bounding box center [227, 98] width 13 height 7
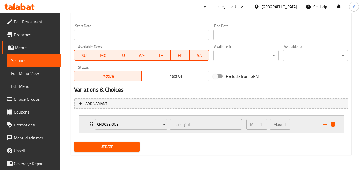
click at [82, 122] on div "Choose one اختر واحدا ​ Min: 1 ​ Max: 1 ​" at bounding box center [211, 123] width 265 height 17
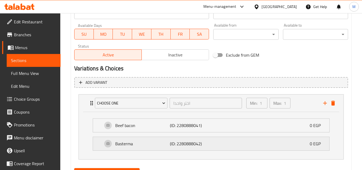
click at [145, 145] on p "Basterma" at bounding box center [142, 143] width 55 height 6
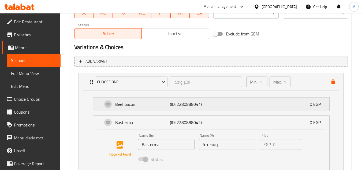
scroll to position [292, 0]
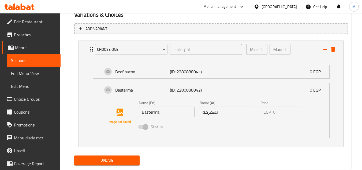
click at [163, 111] on input "Basterma" at bounding box center [166, 111] width 57 height 11
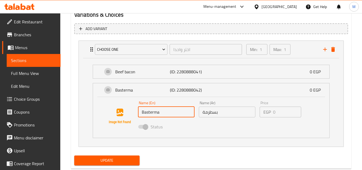
click at [163, 111] on input "Basterma" at bounding box center [166, 111] width 57 height 11
click at [170, 111] on input "Basterma" at bounding box center [166, 111] width 57 height 11
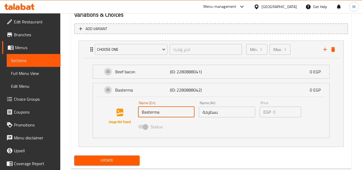
click at [150, 111] on input "Basterma" at bounding box center [166, 111] width 57 height 11
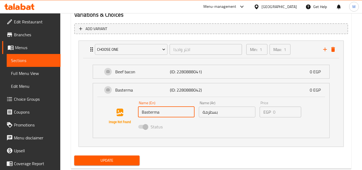
click at [150, 111] on input "Basterma" at bounding box center [166, 111] width 57 height 11
click at [194, 148] on li "Choose one اختر واحدا ​ Min: 1 ​ Max: 1 ​ Beef bacon (ID: 2280888041) 0 EGP Nam…" at bounding box center [211, 93] width 274 height 110
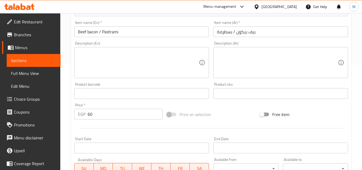
scroll to position [0, 0]
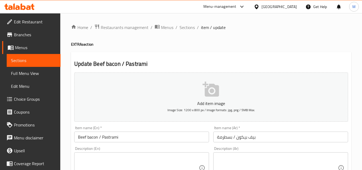
click at [177, 29] on ol "Home / Restaurants management / Menus / Sections / item / update" at bounding box center [211, 27] width 280 height 7
click at [179, 29] on span "Sections" at bounding box center [186, 27] width 15 height 6
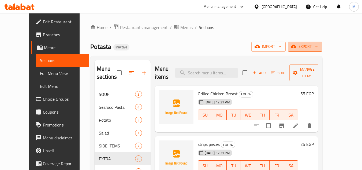
click at [322, 51] on button "export" at bounding box center [305, 47] width 35 height 10
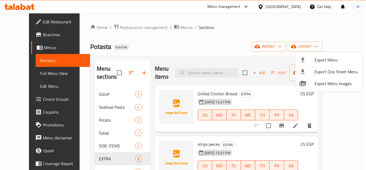
click at [327, 53] on ul "Export Menu Export One Sheet Menu Export Menu images" at bounding box center [328, 72] width 67 height 40
click at [327, 57] on span "Export Menu" at bounding box center [336, 60] width 44 height 6
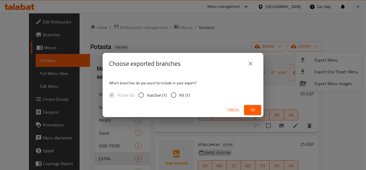
click at [249, 109] on span "Ok" at bounding box center [252, 109] width 9 height 7
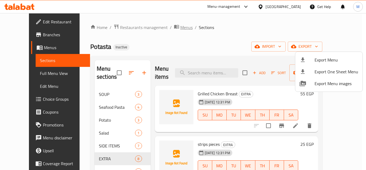
click at [162, 26] on div at bounding box center [183, 85] width 366 height 170
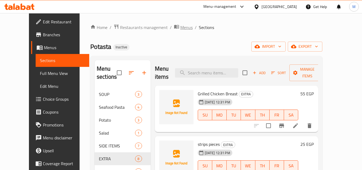
click at [180, 27] on span "Menus" at bounding box center [186, 27] width 12 height 6
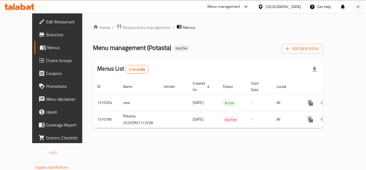
click at [323, 61] on div "Menus List 2 record(s)" at bounding box center [208, 69] width 230 height 18
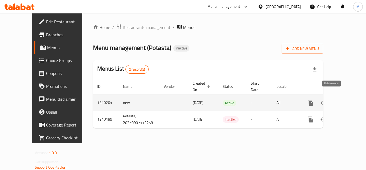
click at [333, 99] on icon "enhanced table" at bounding box center [336, 102] width 6 height 6
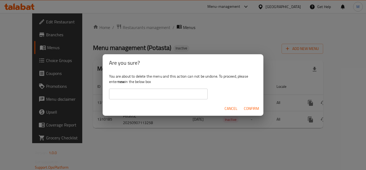
click at [171, 87] on div "You are about to delete the menu and this action can not be undone. To proceed,…" at bounding box center [183, 86] width 161 height 30
click at [171, 92] on input "text" at bounding box center [158, 93] width 99 height 11
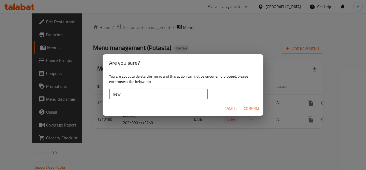
type input "new"
click at [258, 112] on button "Confirm" at bounding box center [252, 108] width 20 height 10
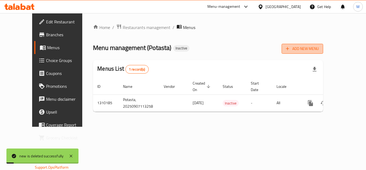
click at [319, 51] on span "Add New Menu" at bounding box center [302, 48] width 33 height 7
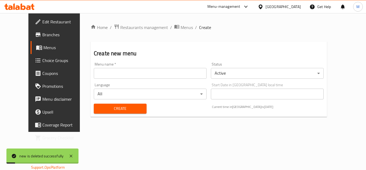
click at [157, 76] on input "text" at bounding box center [150, 73] width 113 height 11
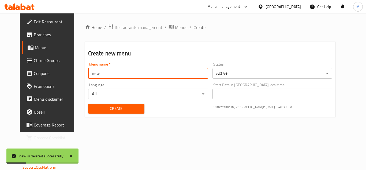
type input "new"
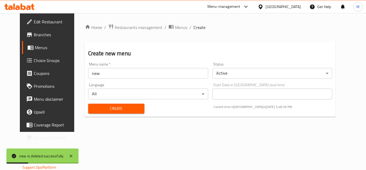
click at [192, 55] on h2 "Create new menu" at bounding box center [210, 53] width 244 height 8
click at [113, 109] on span "Create" at bounding box center [116, 108] width 48 height 7
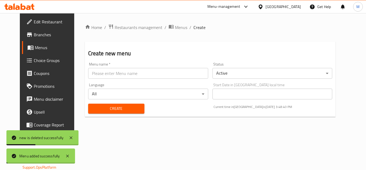
click at [161, 27] on div at bounding box center [183, 85] width 366 height 170
click at [175, 24] on span "Menus" at bounding box center [181, 27] width 12 height 6
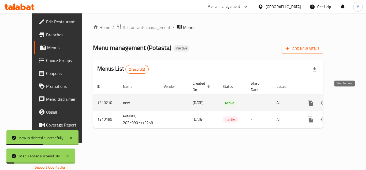
click at [347, 99] on icon "enhanced table" at bounding box center [349, 102] width 6 height 6
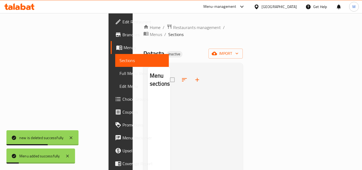
click at [243, 51] on div "Home / Restaurants management / Menus / Sections Potasta Inactive import Menu s…" at bounding box center [193, 132] width 100 height 217
click at [243, 48] on button "import" at bounding box center [225, 53] width 34 height 10
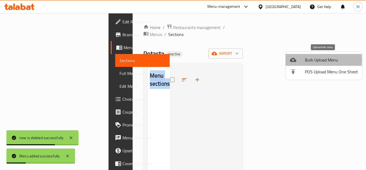
click at [305, 60] on span "Bulk Upload Menu" at bounding box center [331, 60] width 53 height 6
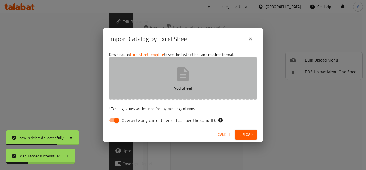
click at [190, 91] on p "Add Sheet" at bounding box center [182, 88] width 131 height 6
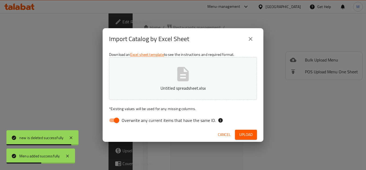
click at [169, 119] on span "Overwrite any current items that have the same ID." at bounding box center [169, 120] width 94 height 6
click at [132, 119] on input "Overwrite any current items that have the same ID." at bounding box center [116, 120] width 31 height 10
checkbox input "false"
click at [245, 139] on button "Upload" at bounding box center [246, 134] width 22 height 10
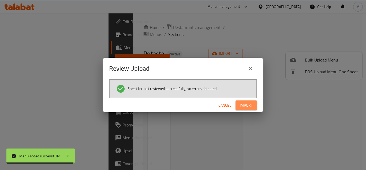
click at [253, 106] on button "Import" at bounding box center [245, 105] width 21 height 10
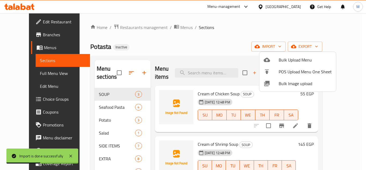
click at [30, 73] on div at bounding box center [183, 85] width 366 height 170
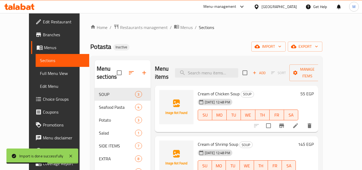
click at [40, 73] on span "Full Menu View" at bounding box center [62, 73] width 45 height 6
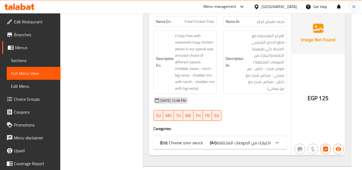
scroll to position [1071, 0]
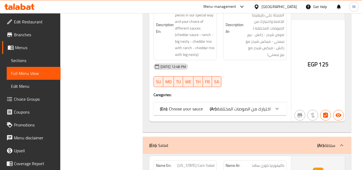
click at [240, 104] on span "اختيارك من الصوصات المختلفة" at bounding box center [244, 108] width 54 height 8
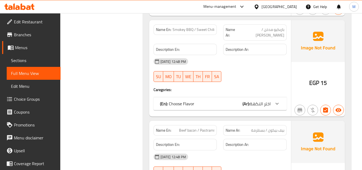
scroll to position [2250, 0]
click at [242, 100] on div "(En): Choose Flavor (Ar): اختر النكهة" at bounding box center [215, 103] width 111 height 6
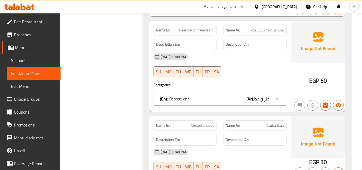
scroll to position [2411, 0]
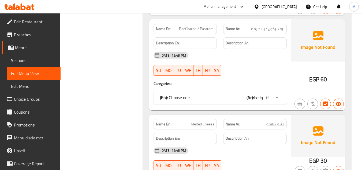
click at [240, 94] on div "(En): Choose one (Ar): اختر واحدا" at bounding box center [215, 97] width 111 height 6
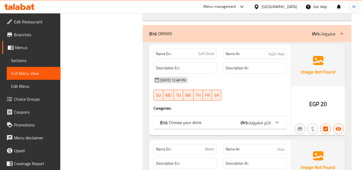
scroll to position [2705, 0]
click at [230, 119] on div "(En): Choose your drink (Ar): اختر مشروبك" at bounding box center [215, 122] width 111 height 6
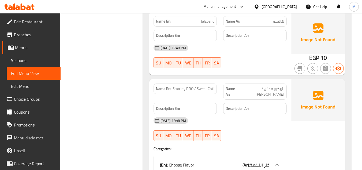
scroll to position [2203, 0]
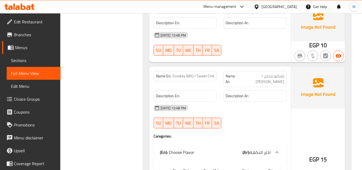
click at [191, 73] on span "Smokey BBQ / Sweet Chili" at bounding box center [193, 76] width 42 height 6
drag, startPoint x: 191, startPoint y: 46, endPoint x: 185, endPoint y: 45, distance: 6.2
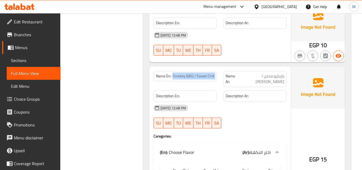
click at [185, 73] on span "Smokey BBQ / Sweet Chili" at bounding box center [193, 76] width 42 height 6
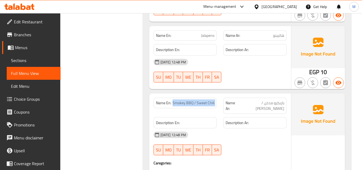
click at [213, 100] on span "Smokey BBQ / Sweet Chili" at bounding box center [193, 103] width 42 height 6
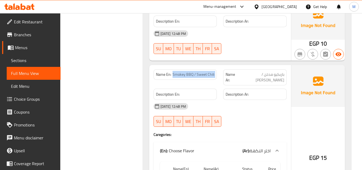
scroll to position [2203, 0]
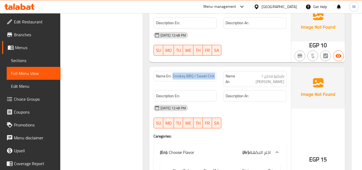
click at [206, 71] on div "Name En: Smokey BBQ / Sweet Chili" at bounding box center [184, 76] width 63 height 10
click at [196, 73] on span "Smokey BBQ / Sweet Chili" at bounding box center [193, 76] width 42 height 6
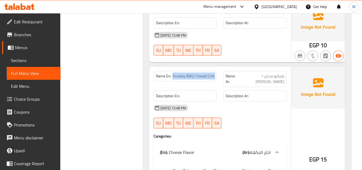
click at [196, 73] on span "Smokey BBQ / Sweet Chili" at bounding box center [193, 76] width 42 height 6
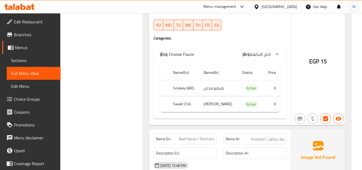
scroll to position [2310, 0]
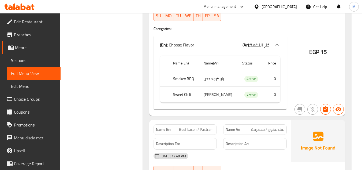
click at [205, 126] on span "Beef bacon / Pastrami" at bounding box center [196, 129] width 35 height 6
copy span "Beef bacon / Pastrami"
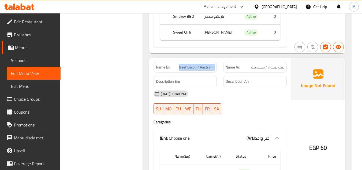
scroll to position [2364, 0]
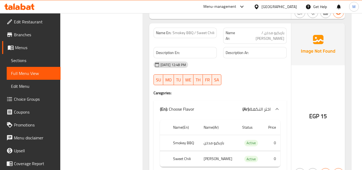
scroll to position [2176, 0]
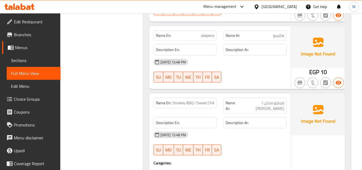
click at [198, 100] on span "Smokey BBQ / Sweet Chili" at bounding box center [193, 103] width 42 height 6
click at [40, 57] on link "Sections" at bounding box center [34, 60] width 54 height 13
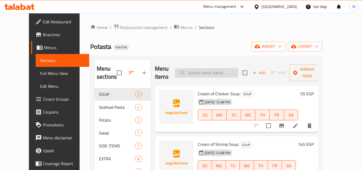
click at [226, 74] on input "search" at bounding box center [206, 72] width 63 height 9
paste input "Smokey BBQ / Sweet Chili"
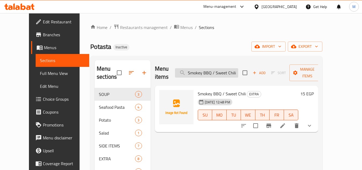
click at [225, 68] on input "Smokey BBQ / Sweet Chili" at bounding box center [206, 72] width 63 height 9
drag, startPoint x: 228, startPoint y: 68, endPoint x: 246, endPoint y: 73, distance: 17.7
click at [238, 73] on input "Smokey BBQ / Sweet Chili" at bounding box center [206, 72] width 63 height 9
type input "Smokey BBQ / Sweet Chili"
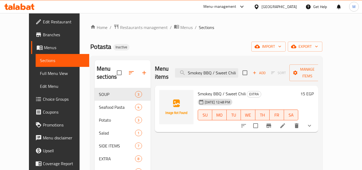
click at [286, 122] on icon at bounding box center [282, 125] width 6 height 6
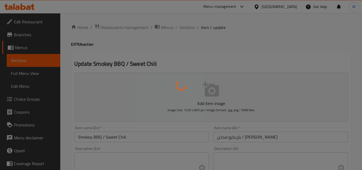
type input "اختر النكهة"
type input "1"
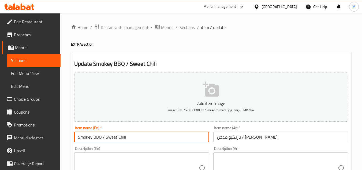
drag, startPoint x: 102, startPoint y: 136, endPoint x: 146, endPoint y: 139, distance: 44.3
click at [146, 139] on input "Smokey BBQ / Sweet Chili" at bounding box center [141, 136] width 135 height 11
type input "Smokey BBQ"
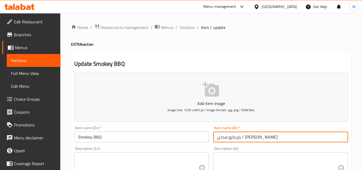
drag, startPoint x: 243, startPoint y: 136, endPoint x: 205, endPoint y: 135, distance: 38.3
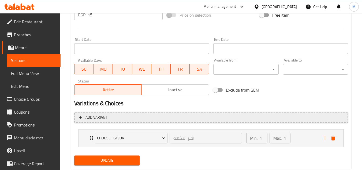
scroll to position [218, 0]
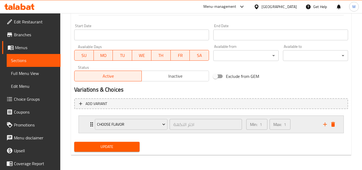
click at [85, 123] on div "Choose Flavor اختر النكهة ​ Min: 1 ​ Max: 1 ​" at bounding box center [211, 123] width 265 height 17
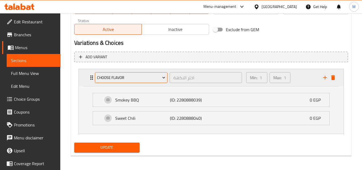
scroll to position [265, 0]
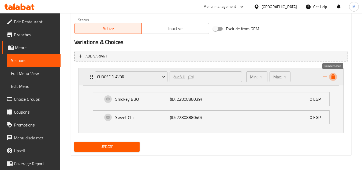
click at [335, 79] on icon "delete" at bounding box center [333, 76] width 6 height 6
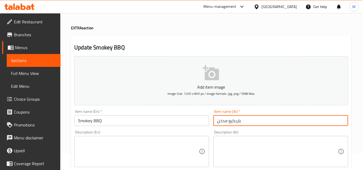
scroll to position [0, 0]
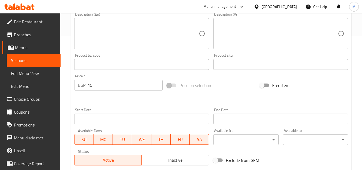
type input "باربكيو مدخن"
click at [128, 89] on input "15" at bounding box center [125, 85] width 75 height 11
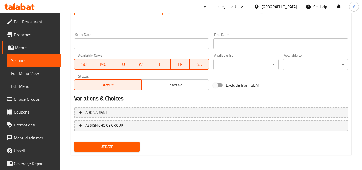
click at [119, 149] on span "Update" at bounding box center [106, 146] width 57 height 7
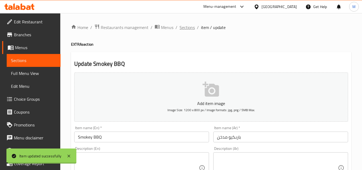
click at [187, 25] on span "Sections" at bounding box center [186, 27] width 15 height 6
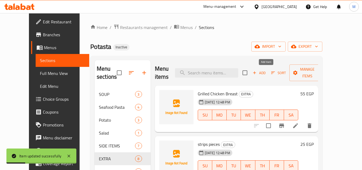
click at [265, 73] on span "Add" at bounding box center [259, 73] width 14 height 6
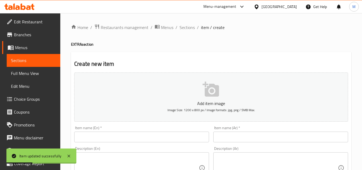
click at [177, 137] on input "text" at bounding box center [141, 136] width 135 height 11
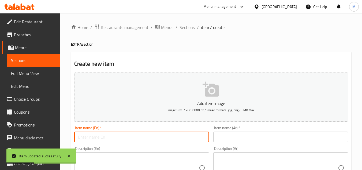
paste input "Sweet Chili"
type input "Sweet Chili"
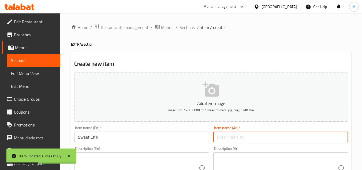
click at [236, 138] on input "text" at bounding box center [280, 136] width 135 height 11
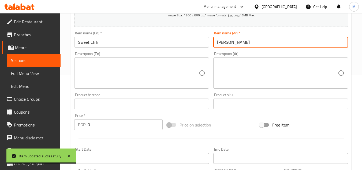
scroll to position [161, 0]
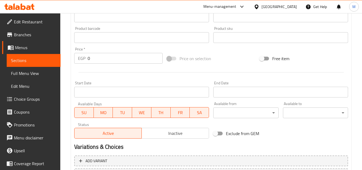
type input "[PERSON_NAME]"
click at [118, 58] on input "0" at bounding box center [125, 58] width 75 height 11
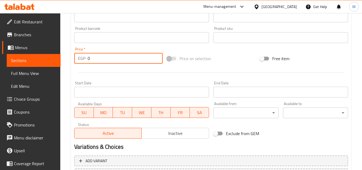
click at [118, 58] on input "0" at bounding box center [125, 58] width 75 height 11
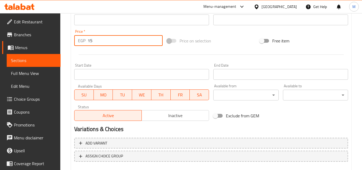
scroll to position [209, 0]
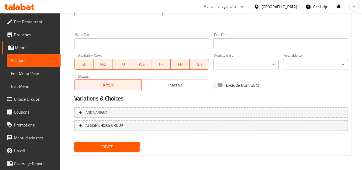
type input "15"
click at [112, 149] on span "Create" at bounding box center [106, 146] width 57 height 7
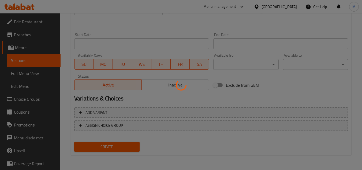
type input "0"
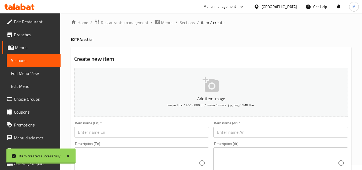
scroll to position [0, 0]
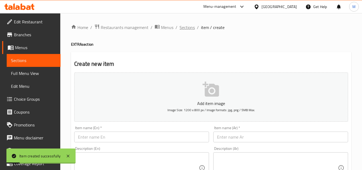
click at [188, 29] on span "Sections" at bounding box center [186, 27] width 15 height 6
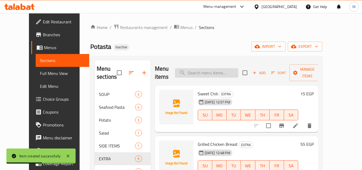
click at [227, 71] on input "search" at bounding box center [206, 72] width 63 height 9
paste input "Beef bacon / Pastrami"
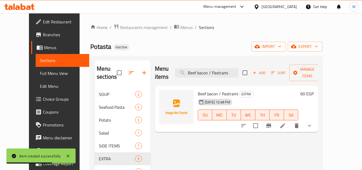
type input "Beef bacon / Pastrami"
click at [286, 122] on icon at bounding box center [282, 125] width 6 height 6
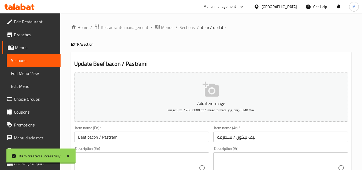
click at [108, 136] on input "Beef bacon / Pastrami" at bounding box center [141, 136] width 135 height 11
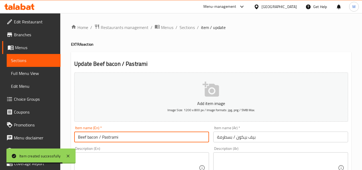
click at [108, 136] on input "Beef bacon / Pastrami" at bounding box center [141, 136] width 135 height 11
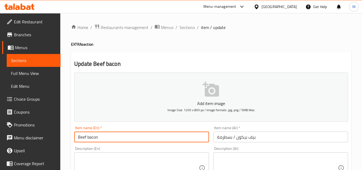
type input "Beef bacon"
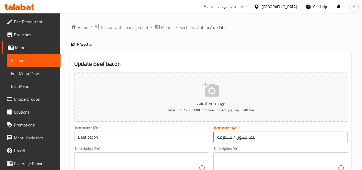
drag, startPoint x: 235, startPoint y: 136, endPoint x: 195, endPoint y: 139, distance: 40.3
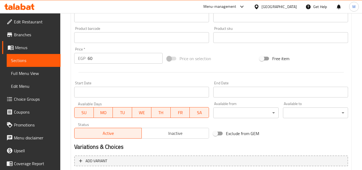
scroll to position [218, 0]
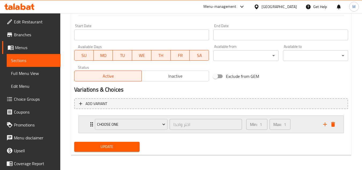
click at [84, 125] on div "Choose one اختر واحدا ​ Min: 1 ​ Max: 1 ​" at bounding box center [211, 123] width 265 height 17
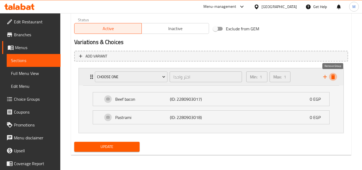
click at [333, 80] on icon "delete" at bounding box center [333, 76] width 6 height 6
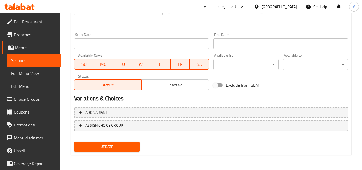
type input "بيف بيكون"
click at [132, 144] on span "Update" at bounding box center [106, 146] width 57 height 7
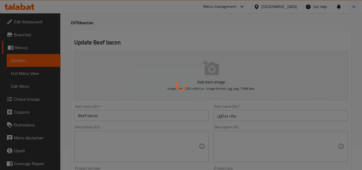
scroll to position [0, 0]
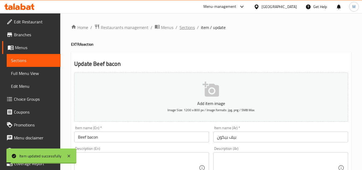
click at [191, 25] on span "Sections" at bounding box center [186, 27] width 15 height 6
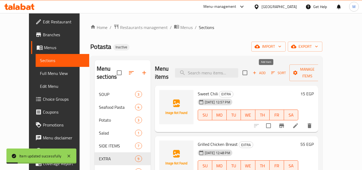
click at [266, 73] on span "Add" at bounding box center [259, 73] width 14 height 6
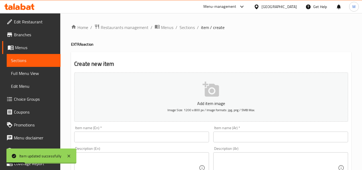
click at [173, 134] on input "text" at bounding box center [141, 136] width 135 height 11
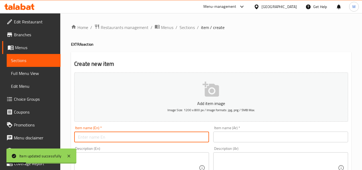
paste input "Pastrami"
type input "Pastrami"
click at [234, 139] on input "text" at bounding box center [280, 136] width 135 height 11
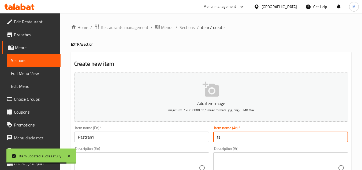
type input "f"
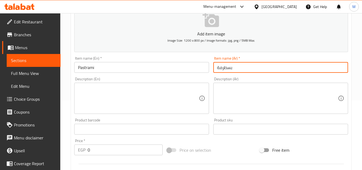
scroll to position [102, 0]
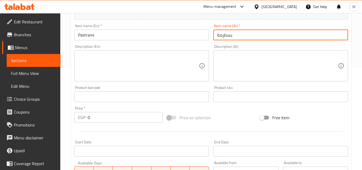
type input "بسطرمة"
click at [149, 118] on input "0" at bounding box center [125, 117] width 75 height 11
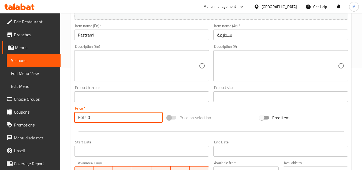
click at [149, 118] on input "0" at bounding box center [125, 117] width 75 height 11
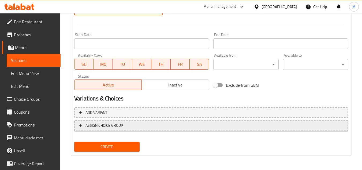
type input "60"
click at [115, 145] on div "Add item image Image Size: 1200 x 800 px / Image formats: jpg, png / 5MB Max. I…" at bounding box center [211, 7] width 278 height 292
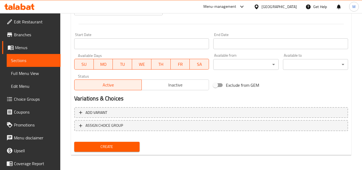
click at [122, 145] on span "Create" at bounding box center [106, 146] width 57 height 7
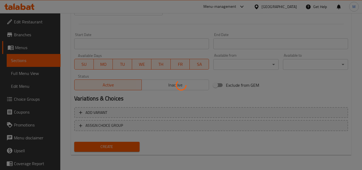
scroll to position [21, 0]
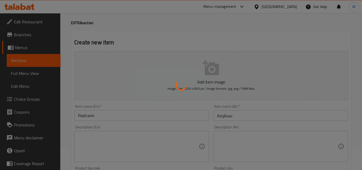
type input "0"
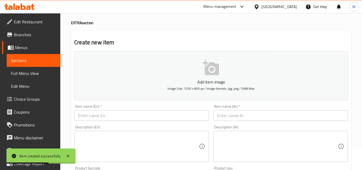
scroll to position [0, 0]
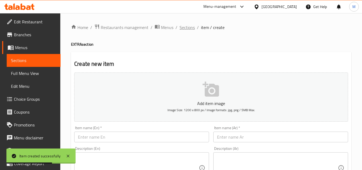
click at [184, 24] on span "Sections" at bounding box center [186, 27] width 15 height 6
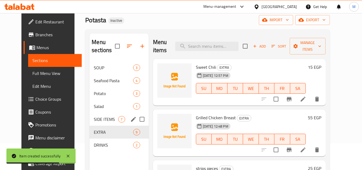
scroll to position [75, 0]
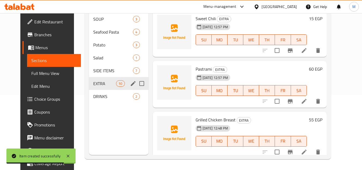
click at [96, 86] on span "EXTRA" at bounding box center [104, 83] width 23 height 6
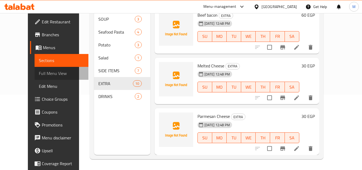
click at [39, 71] on span "Full Menu View" at bounding box center [61, 73] width 45 height 6
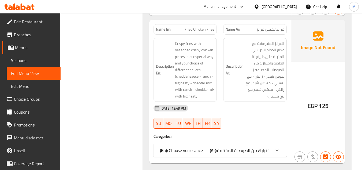
scroll to position [1039, 0]
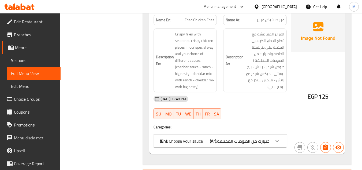
click at [239, 137] on span "اختيارك من الصوصات المختلفة" at bounding box center [244, 141] width 54 height 8
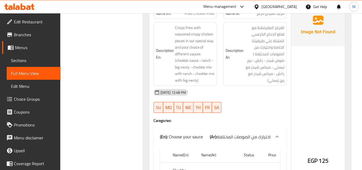
scroll to position [986, 0]
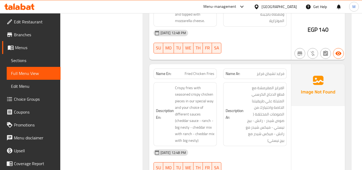
click at [194, 71] on span "Fried Chicken Fries" at bounding box center [200, 74] width 30 height 6
click at [53, 58] on link "Sections" at bounding box center [34, 60] width 54 height 13
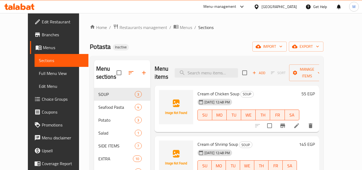
click at [229, 79] on div "Menu items Add Sort Manage items" at bounding box center [237, 72] width 164 height 25
click at [230, 76] on input "search" at bounding box center [206, 72] width 63 height 9
paste input "Fried Chicken Fries"
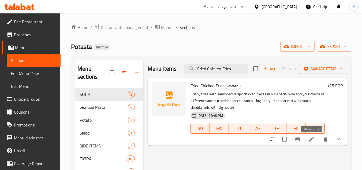
type input "Fried Chicken Fries"
click at [314, 138] on icon at bounding box center [311, 139] width 6 height 6
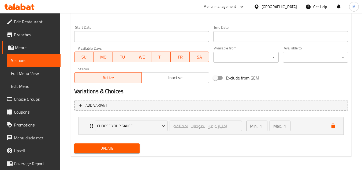
scroll to position [218, 0]
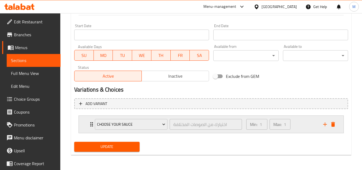
click at [85, 125] on div "Choose your sauce اختيارك من الصوصات المختلفة ​ Min: 1 ​ Max: 1 ​" at bounding box center [211, 123] width 265 height 17
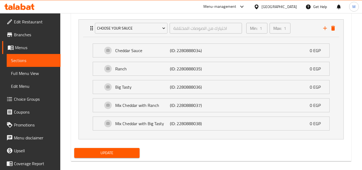
scroll to position [320, 0]
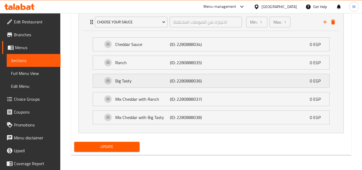
click at [193, 84] on p "(ID: 2280888036)" at bounding box center [188, 80] width 36 height 6
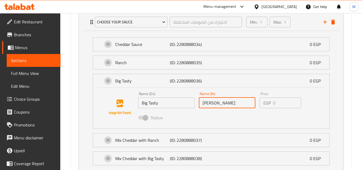
click at [216, 104] on input "بيح نيستي" at bounding box center [227, 102] width 57 height 11
drag, startPoint x: 213, startPoint y: 102, endPoint x: 215, endPoint y: 105, distance: 3.6
click at [215, 105] on input "بيح نيستي" at bounding box center [227, 102] width 57 height 11
click at [223, 124] on div "Status" at bounding box center [227, 117] width 183 height 14
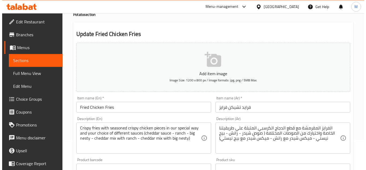
scroll to position [0, 0]
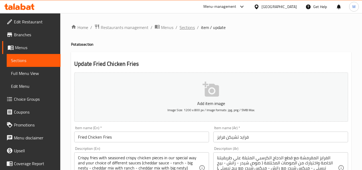
click at [184, 26] on span "Sections" at bounding box center [186, 27] width 15 height 6
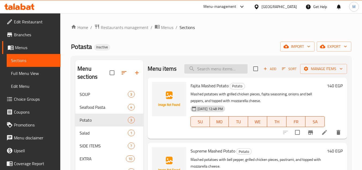
click at [214, 72] on input "search" at bounding box center [215, 68] width 63 height 9
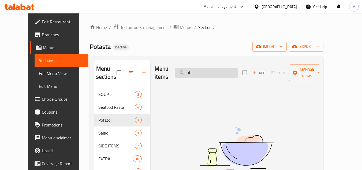
type input "ل"
type input "ب"
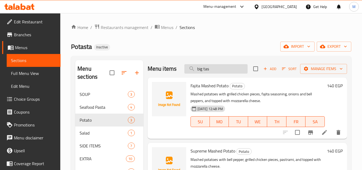
type input "big tast"
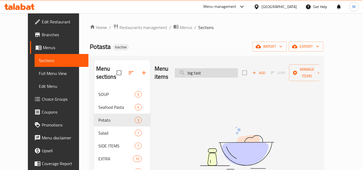
click at [215, 68] on input "big tast" at bounding box center [206, 72] width 63 height 9
click at [227, 37] on div "Home / Restaurants management / Menus / Sections Potasta Inactive import export…" at bounding box center [207, 129] width 234 height 210
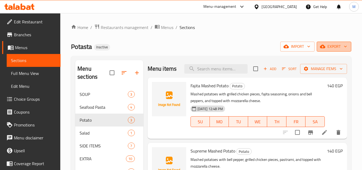
click at [330, 49] on span "export" at bounding box center [334, 46] width 26 height 7
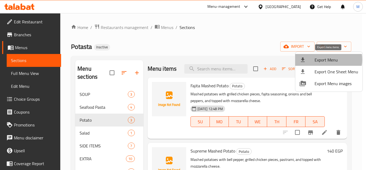
click at [326, 59] on span "Export Menu" at bounding box center [336, 60] width 44 height 6
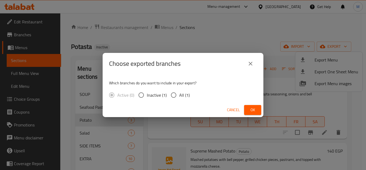
click at [256, 107] on span "Ok" at bounding box center [252, 109] width 9 height 7
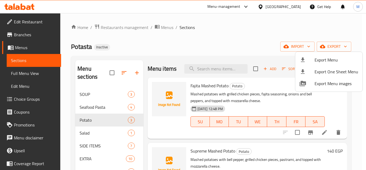
click at [162, 24] on div at bounding box center [183, 85] width 366 height 170
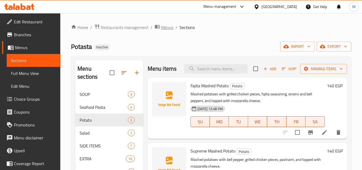
click at [169, 31] on span "Menus" at bounding box center [167, 27] width 12 height 6
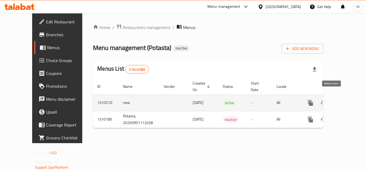
click at [334, 99] on icon "enhanced table" at bounding box center [336, 102] width 6 height 6
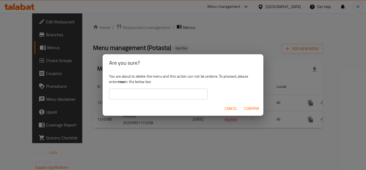
click at [181, 92] on input "text" at bounding box center [158, 93] width 99 height 11
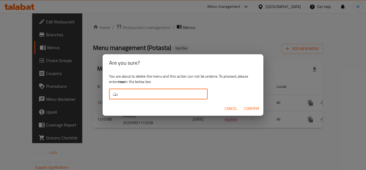
type input "ى"
type input "new"
click at [247, 111] on span "Confirm" at bounding box center [251, 108] width 15 height 7
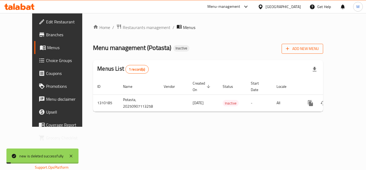
click at [319, 51] on span "Add New Menu" at bounding box center [302, 48] width 33 height 7
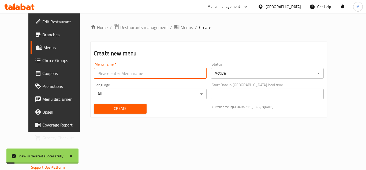
click at [177, 77] on input "text" at bounding box center [150, 73] width 113 height 11
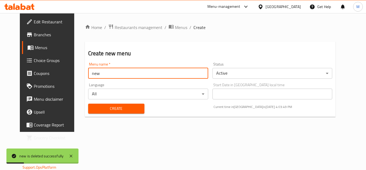
type input "new"
click at [88, 103] on button "Create" at bounding box center [116, 108] width 56 height 10
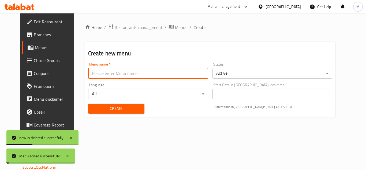
drag, startPoint x: 167, startPoint y: 29, endPoint x: 191, endPoint y: 35, distance: 24.3
click at [175, 29] on span "Menus" at bounding box center [181, 27] width 12 height 6
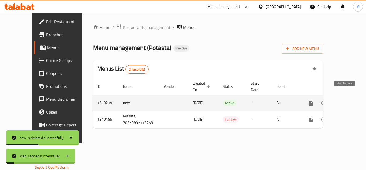
click at [346, 99] on icon "enhanced table" at bounding box center [349, 102] width 6 height 6
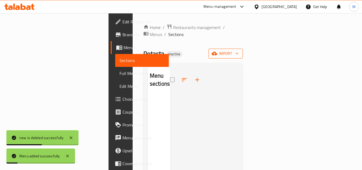
click at [238, 50] on span "import" at bounding box center [226, 53] width 26 height 7
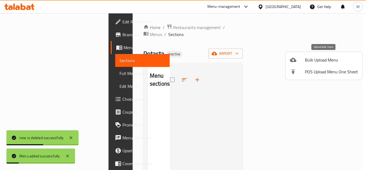
click at [313, 57] on span "Bulk Upload Menu" at bounding box center [331, 60] width 53 height 6
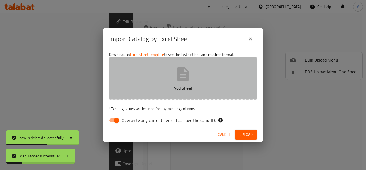
click at [214, 81] on button "Add Sheet" at bounding box center [183, 78] width 148 height 42
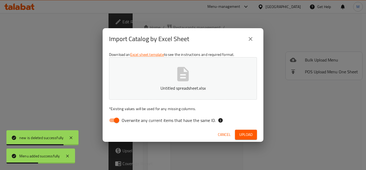
click at [169, 124] on label "Overwrite any current items that have the same ID." at bounding box center [161, 120] width 110 height 10
click at [132, 124] on input "Overwrite any current items that have the same ID." at bounding box center [116, 120] width 31 height 10
checkbox input "false"
click at [253, 140] on div "Cancel Upload" at bounding box center [183, 134] width 161 height 14
click at [253, 136] on button "Upload" at bounding box center [246, 134] width 22 height 10
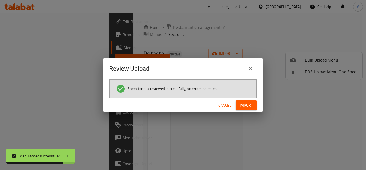
click at [248, 102] on span "Import" at bounding box center [246, 105] width 13 height 7
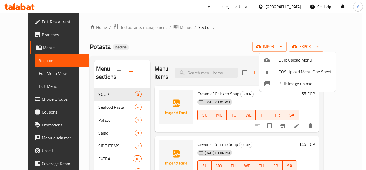
click at [146, 150] on div at bounding box center [183, 85] width 366 height 170
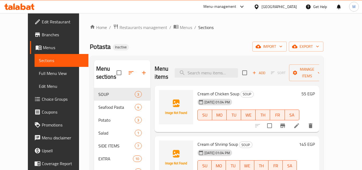
drag, startPoint x: 32, startPoint y: 73, endPoint x: 37, endPoint y: 73, distance: 4.3
click at [39, 73] on span "Full Menu View" at bounding box center [61, 73] width 45 height 6
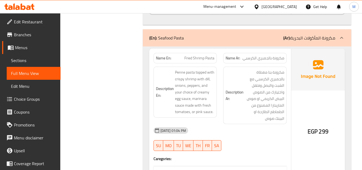
scroll to position [295, 0]
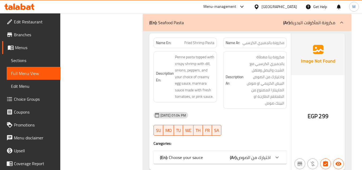
click at [190, 43] on span "Fried Shrimp Pasta" at bounding box center [199, 43] width 30 height 6
click at [5, 63] on div "Sections" at bounding box center [31, 60] width 60 height 13
click at [8, 63] on link "Sections" at bounding box center [34, 60] width 54 height 13
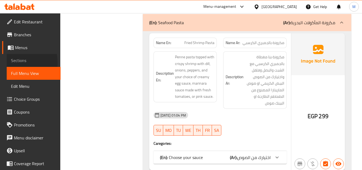
scroll to position [75, 0]
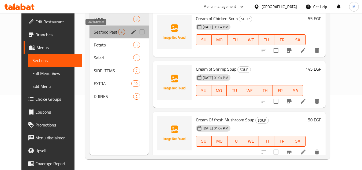
click at [94, 32] on span "Seafood Pasta" at bounding box center [106, 32] width 24 height 6
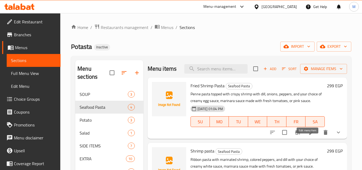
click at [309, 134] on icon at bounding box center [311, 132] width 5 height 5
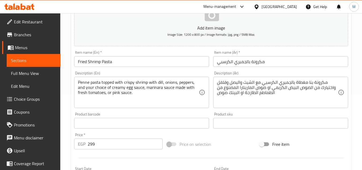
scroll to position [80, 0]
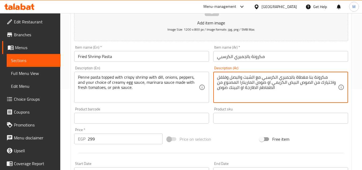
click at [311, 78] on textarea "مكرونة بنا مغطاة بالجمبري الكرسبي مع الشبت والبصل وفلفل واختيارك من الصوص البيض…" at bounding box center [277, 86] width 121 height 25
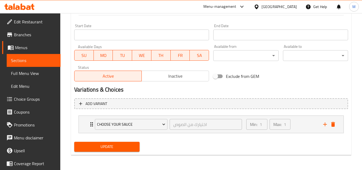
type textarea "مكرونة اقلام مغطاة بالجمبري الكرسبي مع الشبت والبصل وفلفل واختيارك من الصوص الب…"
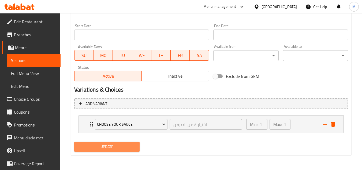
click at [131, 147] on span "Update" at bounding box center [106, 146] width 57 height 7
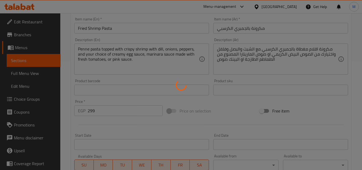
scroll to position [3, 0]
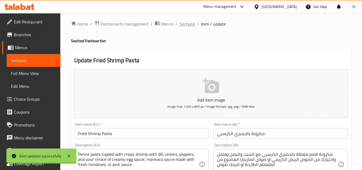
click at [185, 24] on span "Sections" at bounding box center [186, 24] width 15 height 6
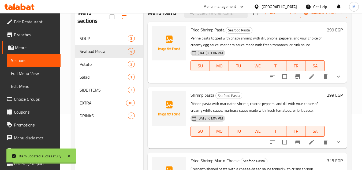
scroll to position [57, 0]
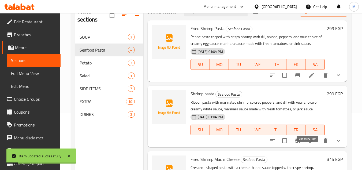
click at [309, 144] on icon at bounding box center [311, 140] width 6 height 6
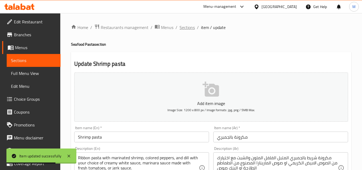
click at [188, 26] on span "Sections" at bounding box center [186, 27] width 15 height 6
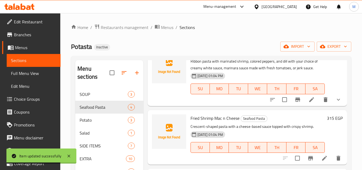
scroll to position [106, 0]
click at [321, 157] on icon at bounding box center [324, 158] width 6 height 6
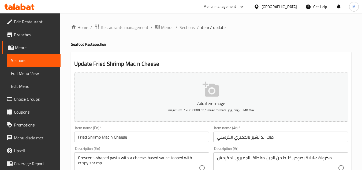
click at [187, 27] on span "Sections" at bounding box center [186, 27] width 15 height 6
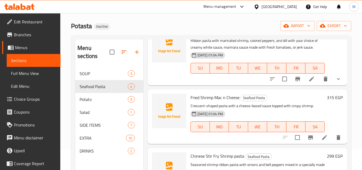
scroll to position [75, 0]
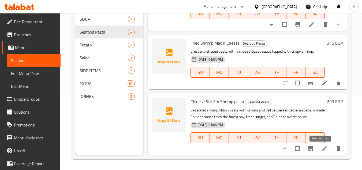
click at [321, 149] on icon at bounding box center [324, 148] width 6 height 6
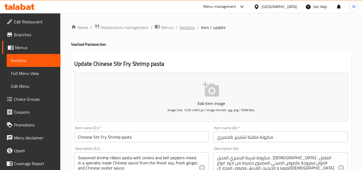
click at [189, 29] on span "Sections" at bounding box center [186, 27] width 15 height 6
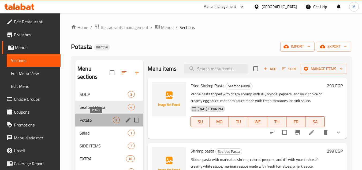
click at [88, 118] on span "Potato" at bounding box center [96, 120] width 33 height 6
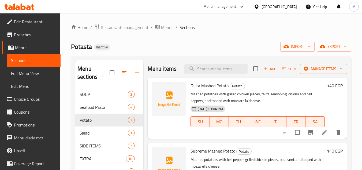
click at [29, 71] on span "Full Menu View" at bounding box center [33, 73] width 45 height 6
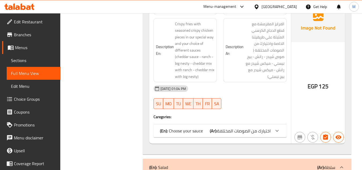
scroll to position [1098, 0]
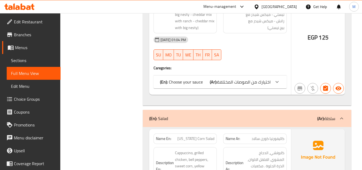
click at [269, 75] on div "(En): Choose your sauce (Ar): اختيارك من الصوصات المختلفة" at bounding box center [219, 81] width 133 height 13
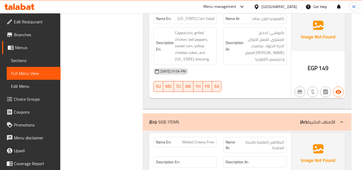
scroll to position [1286, 0]
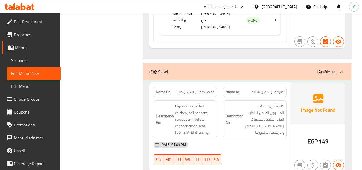
click at [203, 89] on span "[US_STATE] Corn Salad" at bounding box center [195, 92] width 37 height 6
click at [20, 60] on span "Sections" at bounding box center [33, 60] width 45 height 6
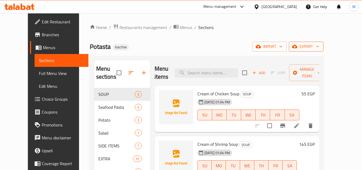
click at [297, 47] on icon "button" at bounding box center [294, 46] width 5 height 5
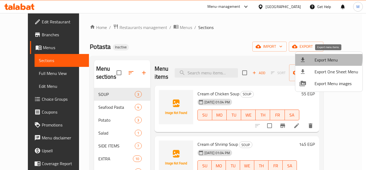
click at [320, 58] on span "Export Menu" at bounding box center [336, 60] width 44 height 6
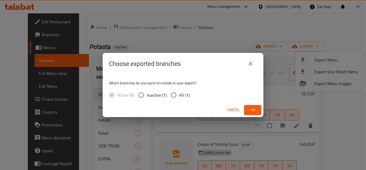
click at [256, 107] on span "Ok" at bounding box center [252, 109] width 9 height 7
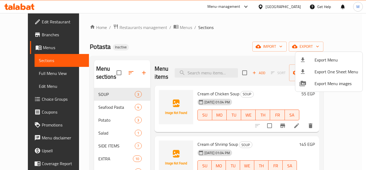
click at [171, 27] on div at bounding box center [183, 85] width 366 height 170
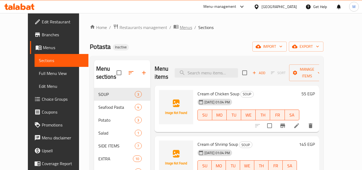
click at [180, 31] on span "Menus" at bounding box center [186, 27] width 12 height 6
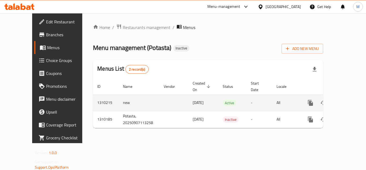
click at [334, 100] on icon "enhanced table" at bounding box center [336, 102] width 4 height 5
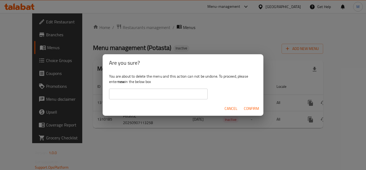
click at [174, 88] on div "You are about to delete the menu and this action can not be undone. To proceed,…" at bounding box center [183, 86] width 161 height 30
click at [262, 53] on div "Are you sure? You are about to delete the menu and this action can not be undon…" at bounding box center [183, 85] width 366 height 170
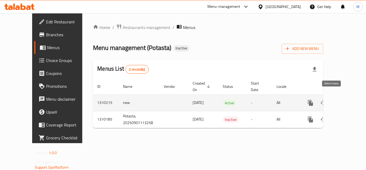
click at [334, 100] on icon "enhanced table" at bounding box center [336, 102] width 4 height 5
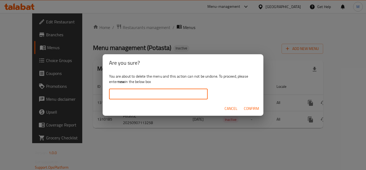
click at [206, 92] on input "text" at bounding box center [158, 93] width 99 height 11
click at [207, 91] on input "ىثص" at bounding box center [158, 93] width 99 height 11
type input "new"
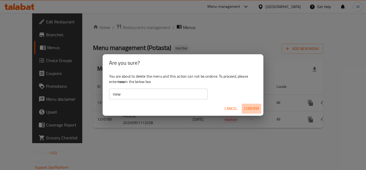
click at [256, 109] on span "Confirm" at bounding box center [251, 108] width 15 height 7
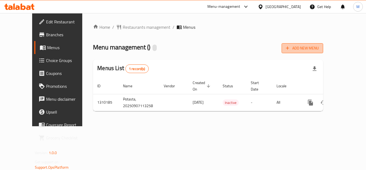
click at [319, 46] on span "Add New Menu" at bounding box center [302, 48] width 33 height 7
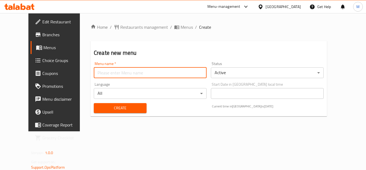
drag, startPoint x: 118, startPoint y: 70, endPoint x: 118, endPoint y: 73, distance: 2.7
click at [118, 72] on input "text" at bounding box center [150, 72] width 113 height 11
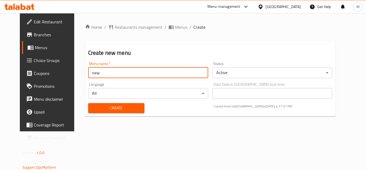
type input "new"
drag, startPoint x: 155, startPoint y: 22, endPoint x: 158, endPoint y: 20, distance: 4.1
click at [155, 22] on div "Home / Restaurants management / Menus / Create Create new menu Menu name   * ne…" at bounding box center [210, 72] width 272 height 118
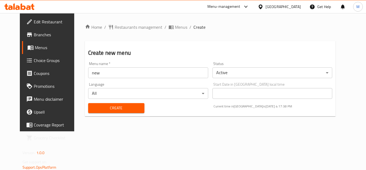
click at [132, 107] on span "Create" at bounding box center [116, 107] width 48 height 7
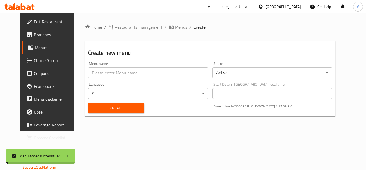
click at [175, 28] on span "Menus" at bounding box center [181, 27] width 12 height 6
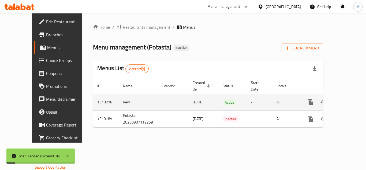
click at [347, 100] on icon "enhanced table" at bounding box center [349, 102] width 5 height 5
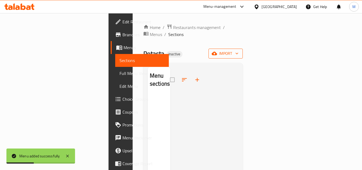
click at [243, 51] on button "import" at bounding box center [225, 53] width 34 height 10
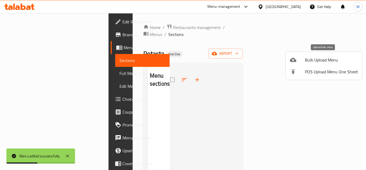
click at [322, 58] on span "Bulk Upload Menu" at bounding box center [331, 60] width 53 height 6
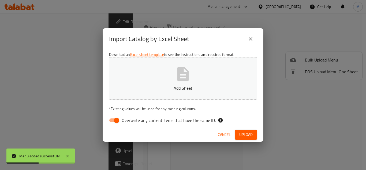
click at [190, 91] on p "Add Sheet" at bounding box center [182, 88] width 131 height 6
click at [164, 127] on div "Cancel Upload" at bounding box center [183, 134] width 161 height 14
click at [166, 121] on span "Overwrite any current items that have the same ID." at bounding box center [169, 120] width 94 height 6
click at [132, 121] on input "Overwrite any current items that have the same ID." at bounding box center [116, 120] width 31 height 10
checkbox input "false"
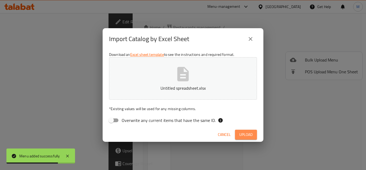
click at [255, 135] on button "Upload" at bounding box center [246, 134] width 22 height 10
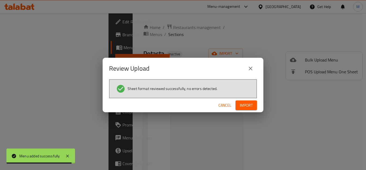
click at [255, 113] on div "Review Upload Sheet format reviewed successfully, no errors detected. Cancel Im…" at bounding box center [183, 85] width 366 height 170
click at [254, 107] on button "Import" at bounding box center [245, 105] width 21 height 10
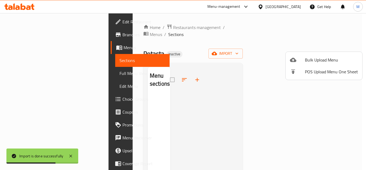
click at [143, 145] on div at bounding box center [183, 85] width 366 height 170
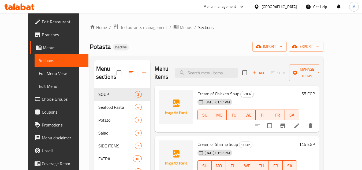
click at [39, 71] on span "Full Menu View" at bounding box center [61, 73] width 45 height 6
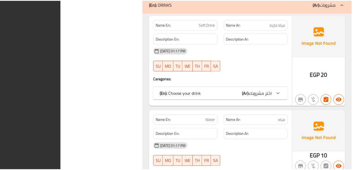
scroll to position [2551, 0]
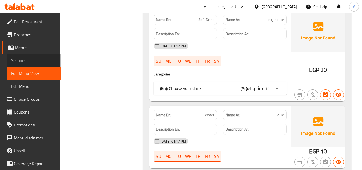
click at [38, 58] on span "Sections" at bounding box center [33, 60] width 45 height 6
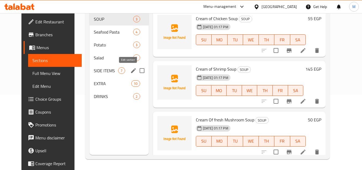
click at [130, 70] on icon "edit" at bounding box center [133, 70] width 6 height 6
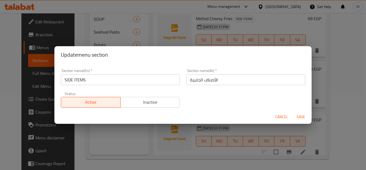
click at [122, 78] on input "SIDE ITEMS" at bounding box center [120, 79] width 119 height 11
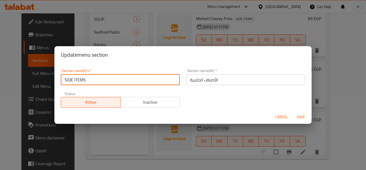
click at [122, 78] on input "SIDE ITEMS" at bounding box center [120, 79] width 119 height 11
type input "Side Items"
click at [300, 115] on span "Save" at bounding box center [300, 116] width 13 height 7
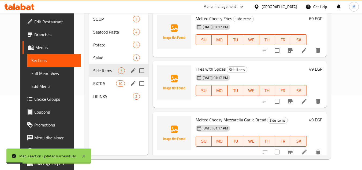
click at [130, 83] on icon "edit" at bounding box center [133, 83] width 6 height 6
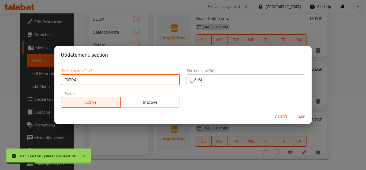
drag, startPoint x: 84, startPoint y: 83, endPoint x: 98, endPoint y: 83, distance: 13.9
click at [98, 83] on input "EXTRA" at bounding box center [120, 79] width 119 height 11
type input "Extra"
click at [301, 117] on span "Save" at bounding box center [300, 116] width 13 height 7
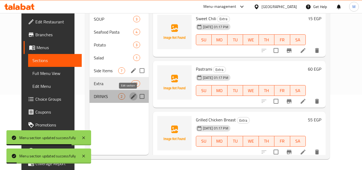
click at [131, 97] on icon "edit" at bounding box center [133, 96] width 5 height 5
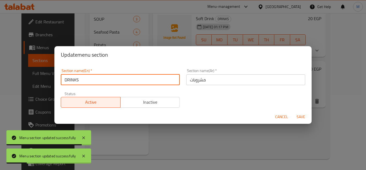
click at [69, 81] on input "DRINKS" at bounding box center [120, 79] width 119 height 11
drag, startPoint x: 68, startPoint y: 80, endPoint x: 102, endPoint y: 81, distance: 34.0
click at [102, 81] on input "DRINKS" at bounding box center [120, 79] width 119 height 11
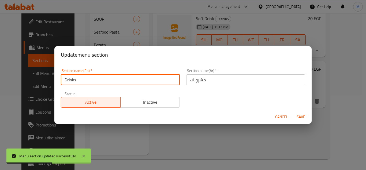
type input "Drinks"
click at [301, 116] on span "Save" at bounding box center [300, 116] width 13 height 7
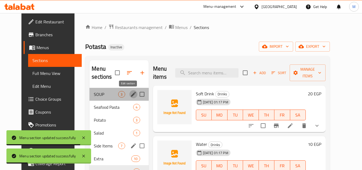
click at [130, 95] on icon "edit" at bounding box center [133, 94] width 6 height 6
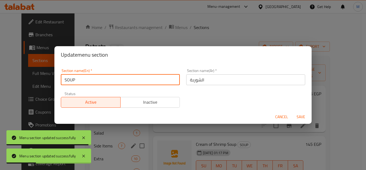
drag, startPoint x: 75, startPoint y: 82, endPoint x: 89, endPoint y: 81, distance: 14.2
click at [89, 81] on input "SOUP" at bounding box center [120, 79] width 119 height 11
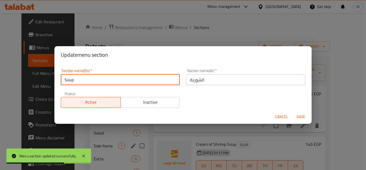
type input "Soup"
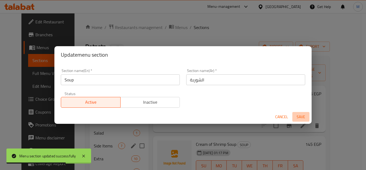
click at [302, 116] on span "Save" at bounding box center [300, 116] width 13 height 7
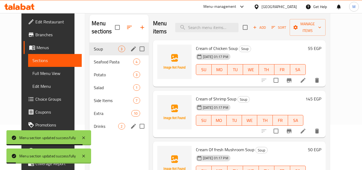
scroll to position [54, 0]
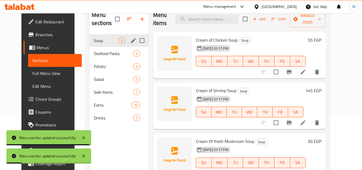
click at [45, 77] on link "Full Menu View" at bounding box center [55, 73] width 54 height 13
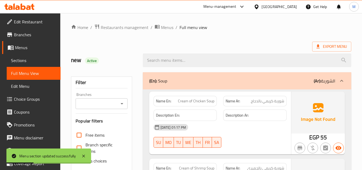
click at [247, 27] on ol "Home / Restaurants management / Menus / Full menu view" at bounding box center [211, 27] width 280 height 7
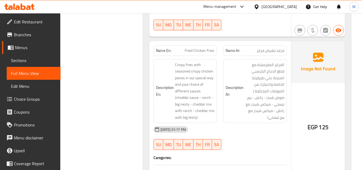
scroll to position [1018, 0]
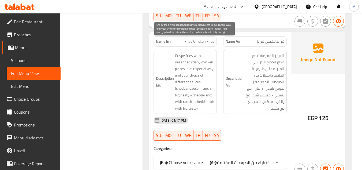
click at [181, 84] on span "Crispy fries with seasoned crispy chicken pieces in our special way and your ch…" at bounding box center [195, 81] width 40 height 59
click at [176, 81] on span "Crispy fries with seasoned crispy chicken pieces in our special way and your ch…" at bounding box center [195, 81] width 40 height 59
drag, startPoint x: 175, startPoint y: 82, endPoint x: 189, endPoint y: 83, distance: 14.6
click at [189, 83] on span "Crispy fries with seasoned crispy chicken pieces in our special way and your ch…" at bounding box center [195, 81] width 40 height 59
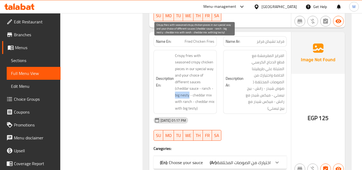
copy span "big nesty"
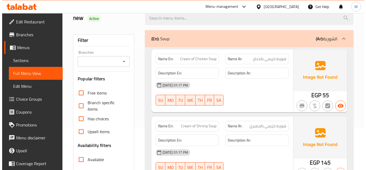
scroll to position [0, 0]
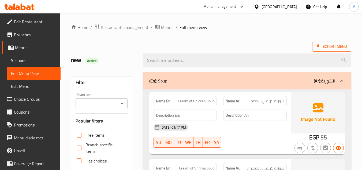
click at [333, 51] on span "Export Menu" at bounding box center [331, 47] width 39 height 10
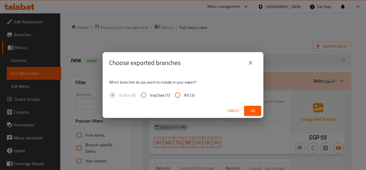
click at [251, 112] on span "Ok" at bounding box center [252, 110] width 9 height 7
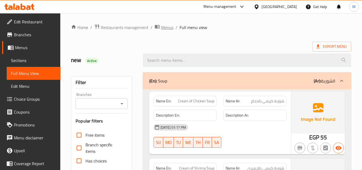
click at [167, 27] on span "Menus" at bounding box center [167, 27] width 12 height 6
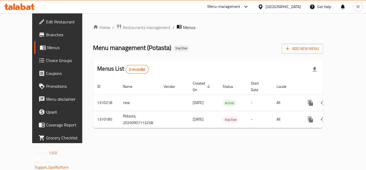
click at [194, 62] on div "Menus List 2 record(s)" at bounding box center [208, 69] width 230 height 18
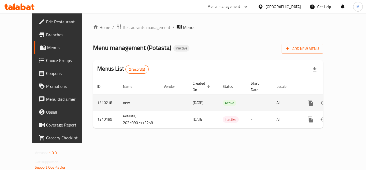
click at [331, 101] on button "enhanced table" at bounding box center [336, 102] width 13 height 13
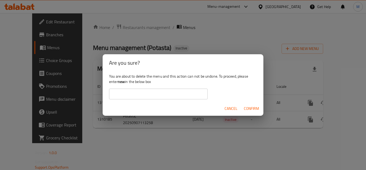
click at [184, 91] on input "text" at bounding box center [158, 93] width 99 height 11
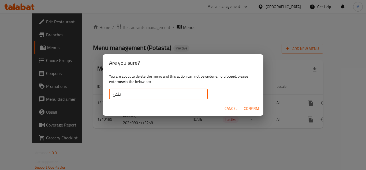
click at [186, 92] on input "ىثص" at bounding box center [158, 93] width 99 height 11
click at [186, 92] on input "NEW" at bounding box center [158, 93] width 99 height 11
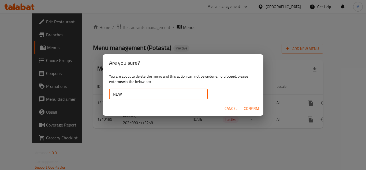
type input "new"
click at [181, 105] on div "Cancel Confirm" at bounding box center [183, 108] width 161 height 14
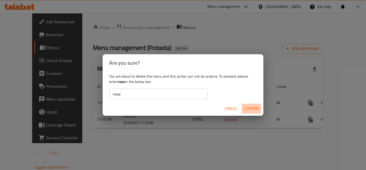
click at [256, 108] on span "Confirm" at bounding box center [251, 108] width 15 height 7
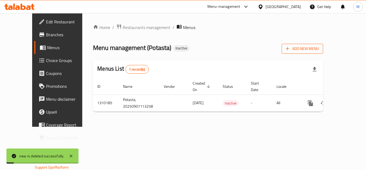
click at [319, 50] on span "Add New Menu" at bounding box center [302, 48] width 33 height 7
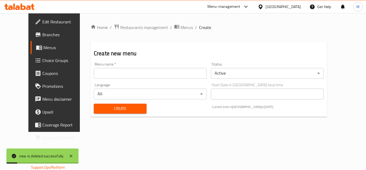
click at [180, 76] on input "text" at bounding box center [150, 73] width 113 height 11
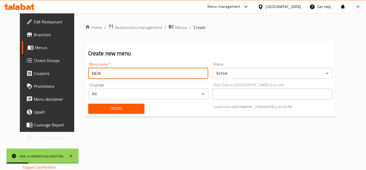
click at [180, 76] on input "NEW" at bounding box center [148, 73] width 120 height 11
type input "new"
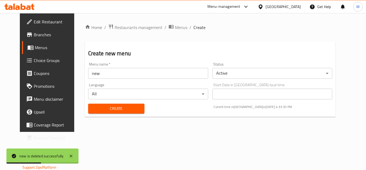
click at [201, 132] on div "Home / Restaurants management / Menus / Create Create new menu Menu name   * ne…" at bounding box center [210, 72] width 272 height 118
click at [93, 101] on div "Create" at bounding box center [116, 108] width 63 height 16
click at [95, 104] on button "Create" at bounding box center [116, 108] width 56 height 10
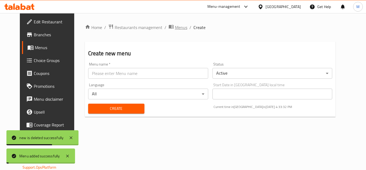
click at [168, 26] on span "breadcrumb" at bounding box center [171, 27] width 6 height 7
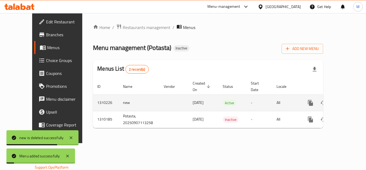
click at [347, 99] on icon "enhanced table" at bounding box center [349, 102] width 6 height 6
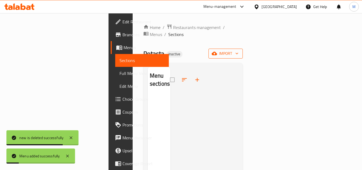
click at [238, 50] on span "import" at bounding box center [226, 53] width 26 height 7
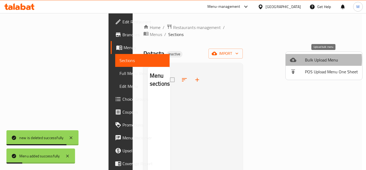
click at [313, 60] on span "Bulk Upload Menu" at bounding box center [331, 60] width 53 height 6
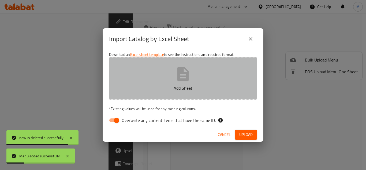
click at [201, 81] on button "Add Sheet" at bounding box center [183, 78] width 148 height 42
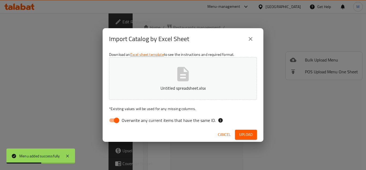
click at [156, 122] on span "Overwrite any current items that have the same ID." at bounding box center [169, 120] width 94 height 6
click at [132, 122] on input "Overwrite any current items that have the same ID." at bounding box center [116, 120] width 31 height 10
checkbox input "false"
click at [251, 134] on span "Upload" at bounding box center [245, 134] width 13 height 7
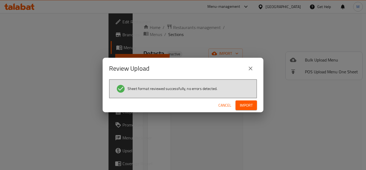
click at [246, 101] on button "Import" at bounding box center [245, 105] width 21 height 10
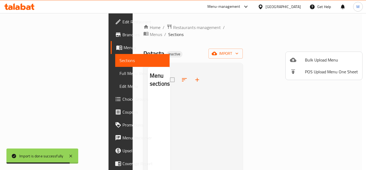
click at [314, 24] on div at bounding box center [183, 85] width 366 height 170
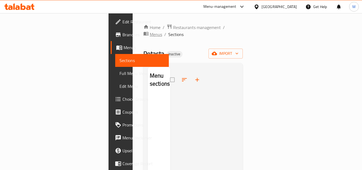
click at [162, 31] on span "Menus" at bounding box center [156, 34] width 12 height 6
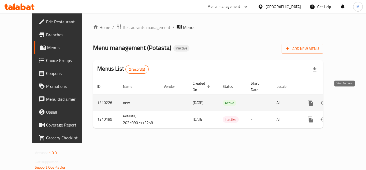
click at [347, 100] on icon "enhanced table" at bounding box center [349, 102] width 5 height 5
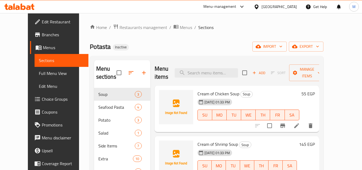
click at [39, 76] on span "Full Menu View" at bounding box center [61, 73] width 45 height 6
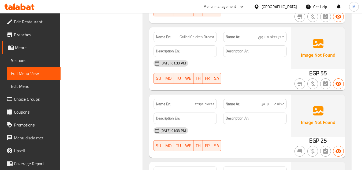
scroll to position [1915, 0]
